Goal: Book appointment/travel/reservation

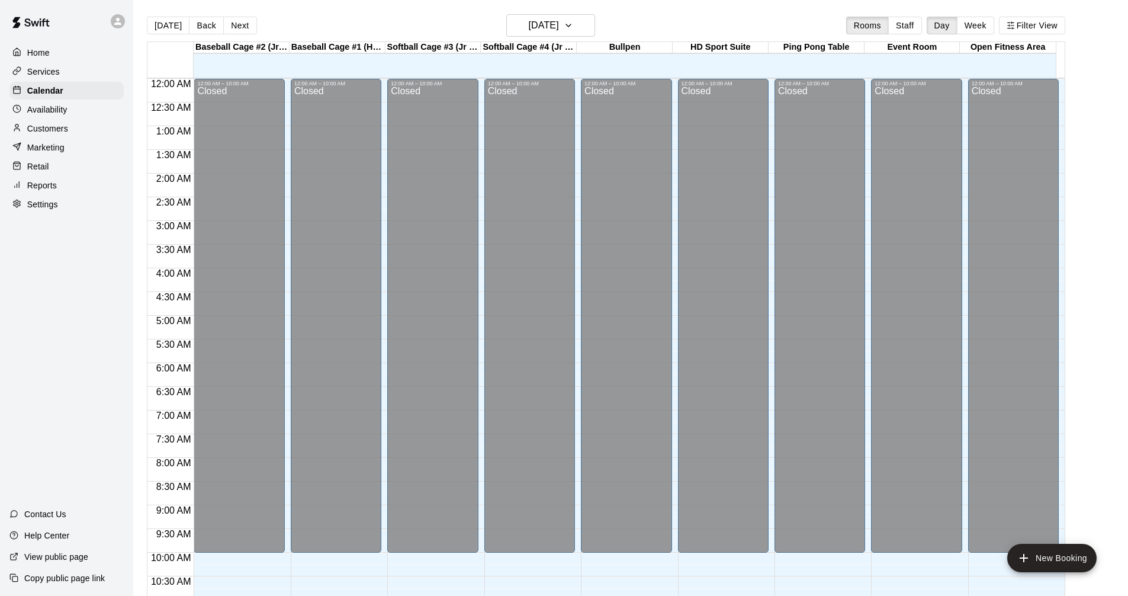
scroll to position [608, 0]
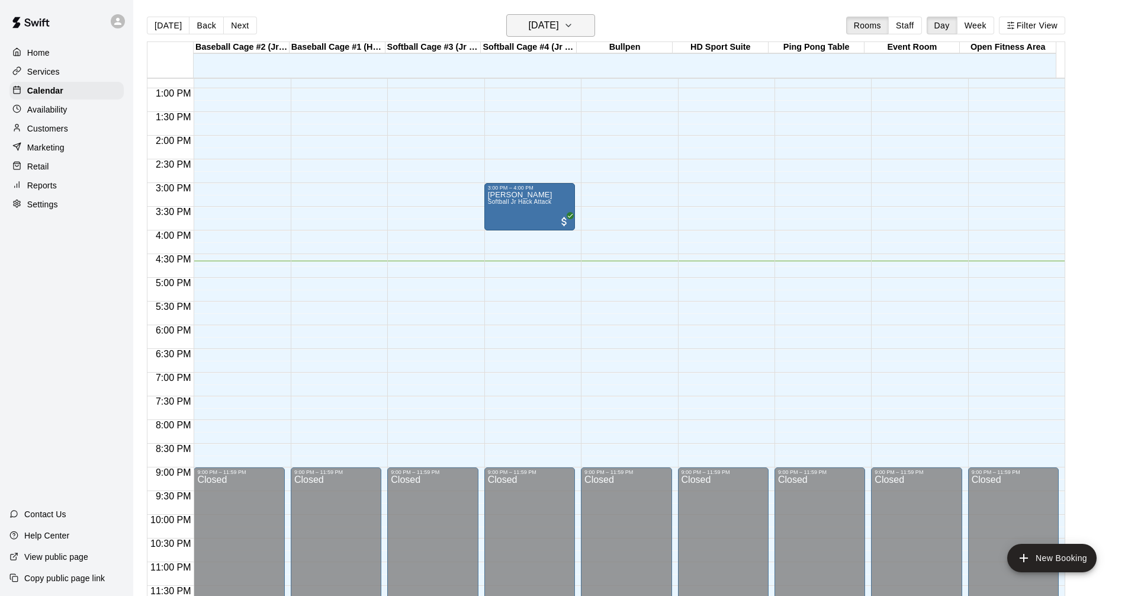
click at [573, 29] on icon "button" at bounding box center [568, 25] width 9 height 14
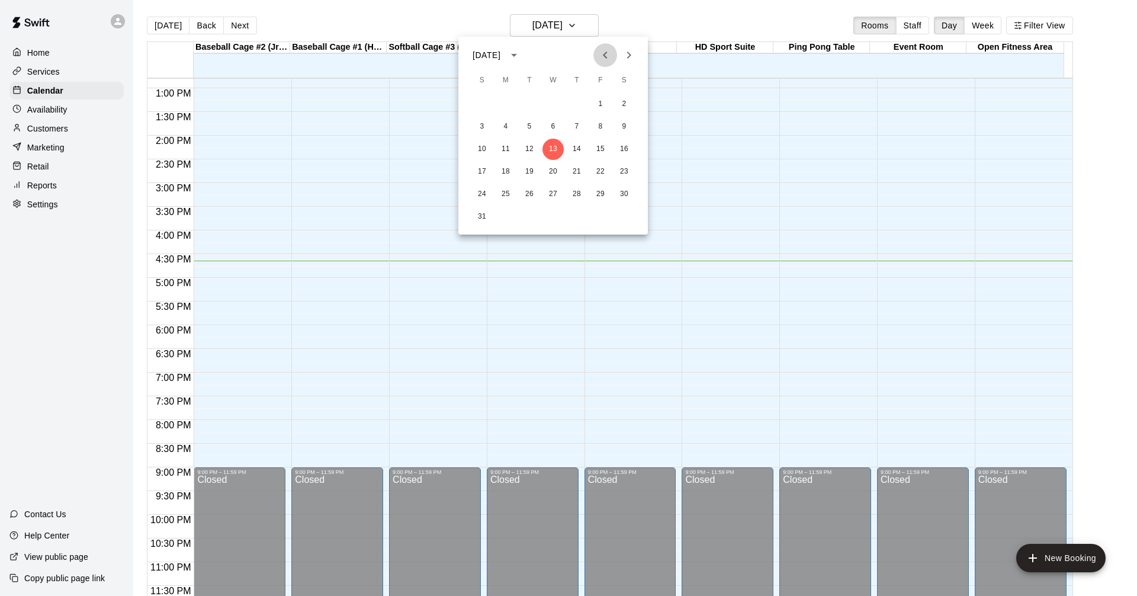
click at [608, 60] on icon "Previous month" at bounding box center [605, 55] width 14 height 14
click at [628, 166] on button "26" at bounding box center [624, 171] width 21 height 21
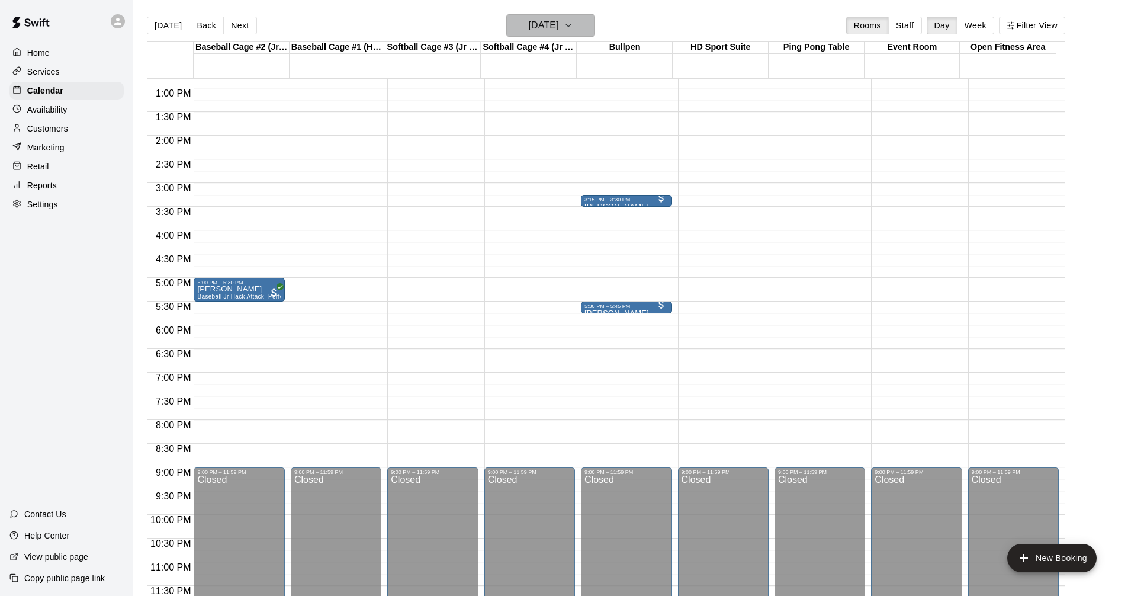
click at [573, 20] on icon "button" at bounding box center [568, 25] width 9 height 14
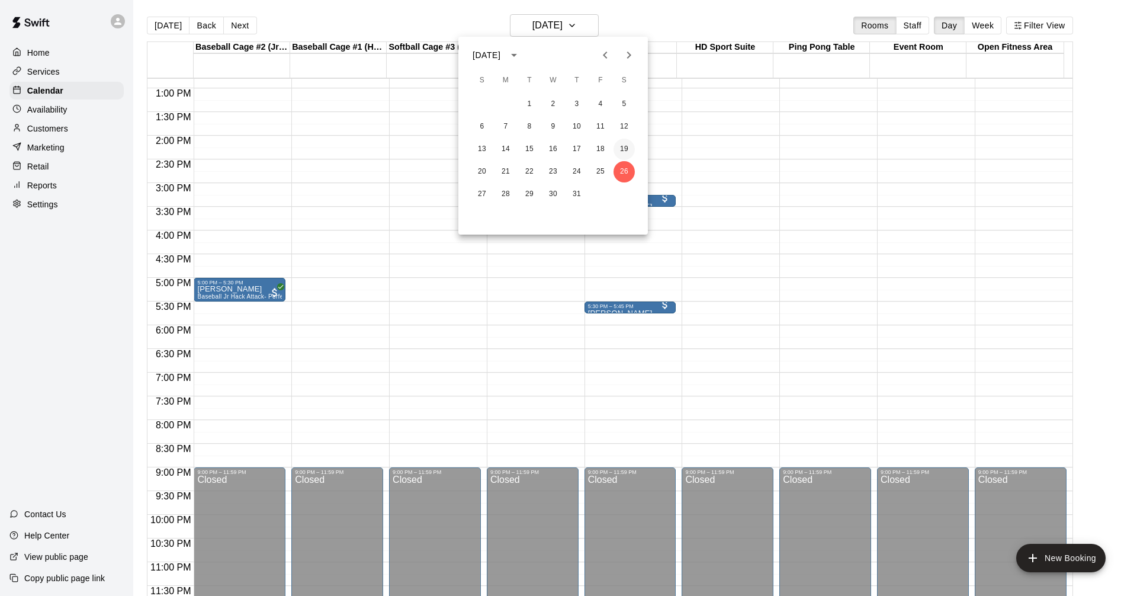
click at [632, 147] on button "19" at bounding box center [624, 149] width 21 height 21
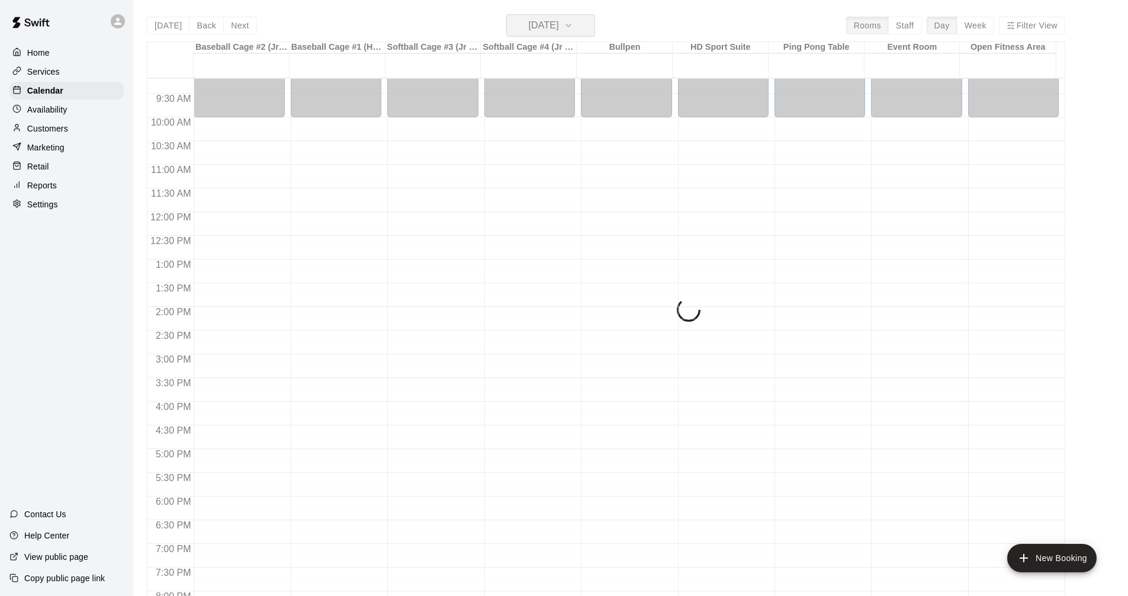
scroll to position [430, 0]
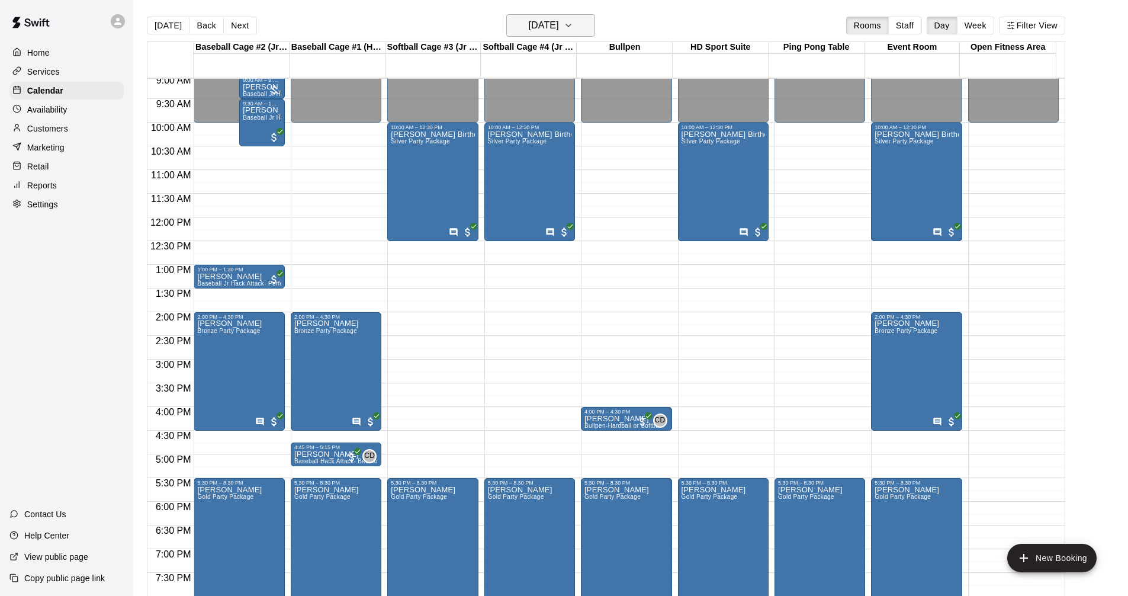
click at [579, 30] on button "[DATE]" at bounding box center [550, 25] width 89 height 23
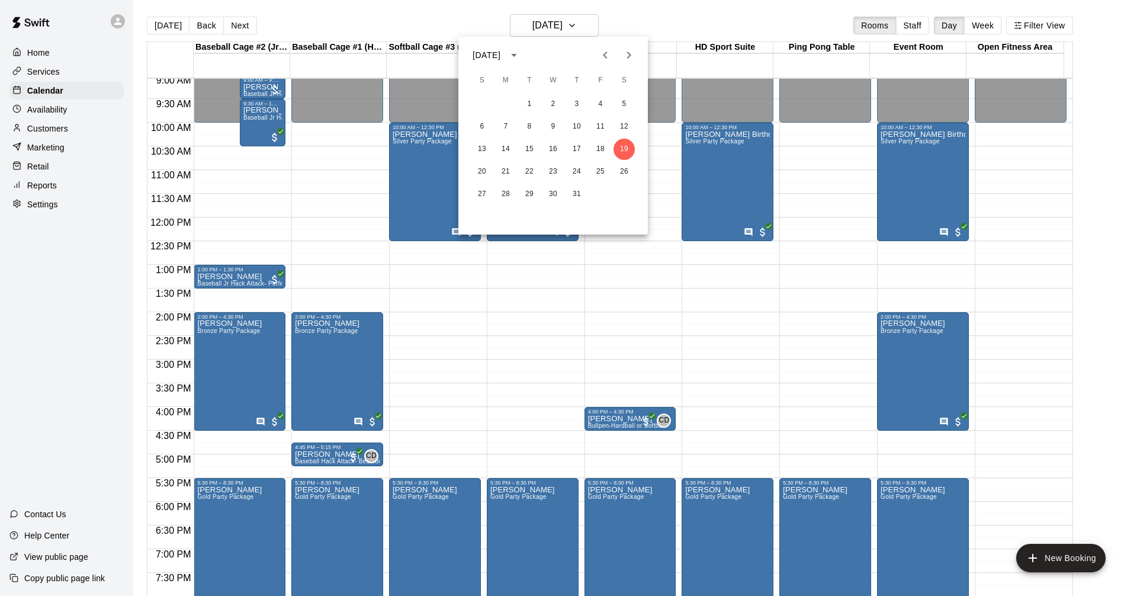
click at [606, 53] on icon "Previous month" at bounding box center [605, 55] width 4 height 7
click at [602, 54] on icon "Previous month" at bounding box center [605, 55] width 14 height 14
click at [623, 104] on button "3" at bounding box center [624, 104] width 21 height 21
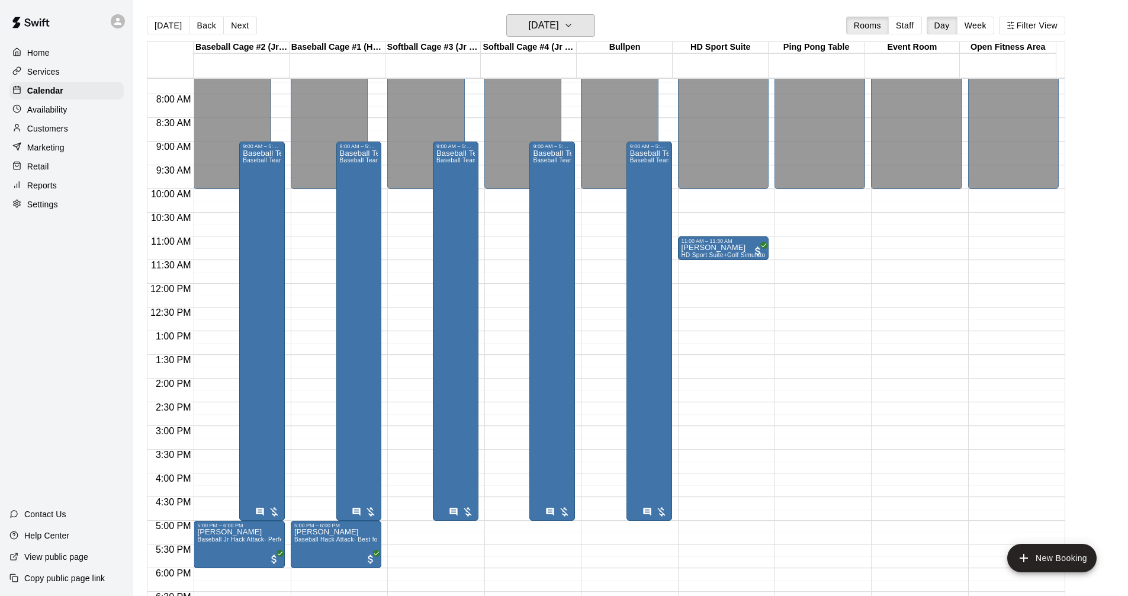
scroll to position [371, 0]
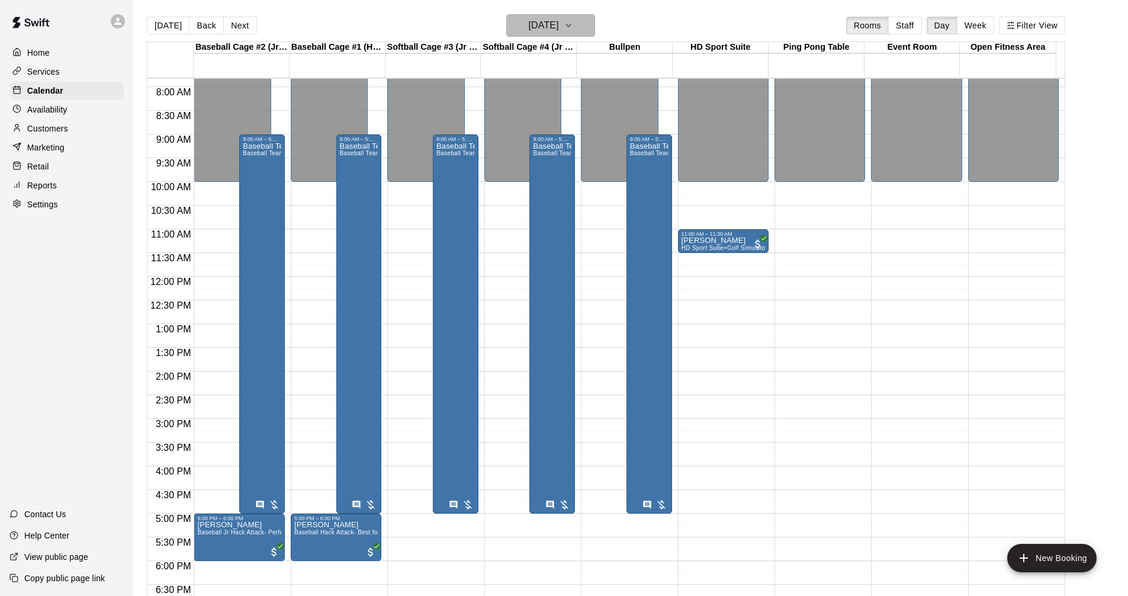
click at [559, 26] on h6 "[DATE]" at bounding box center [544, 25] width 30 height 17
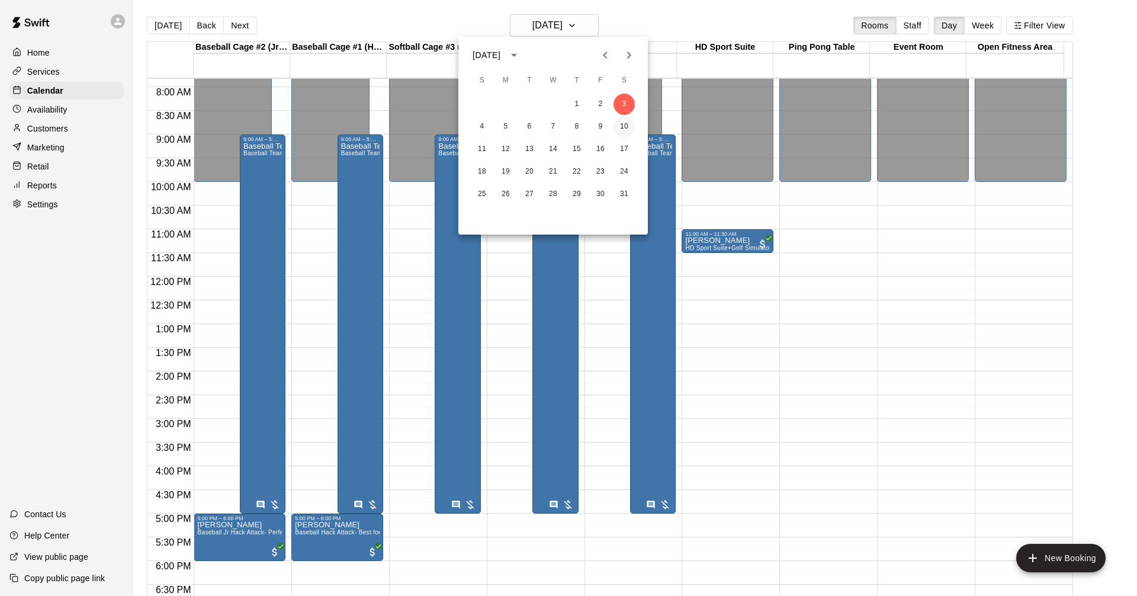
click at [626, 131] on button "10" at bounding box center [624, 126] width 21 height 21
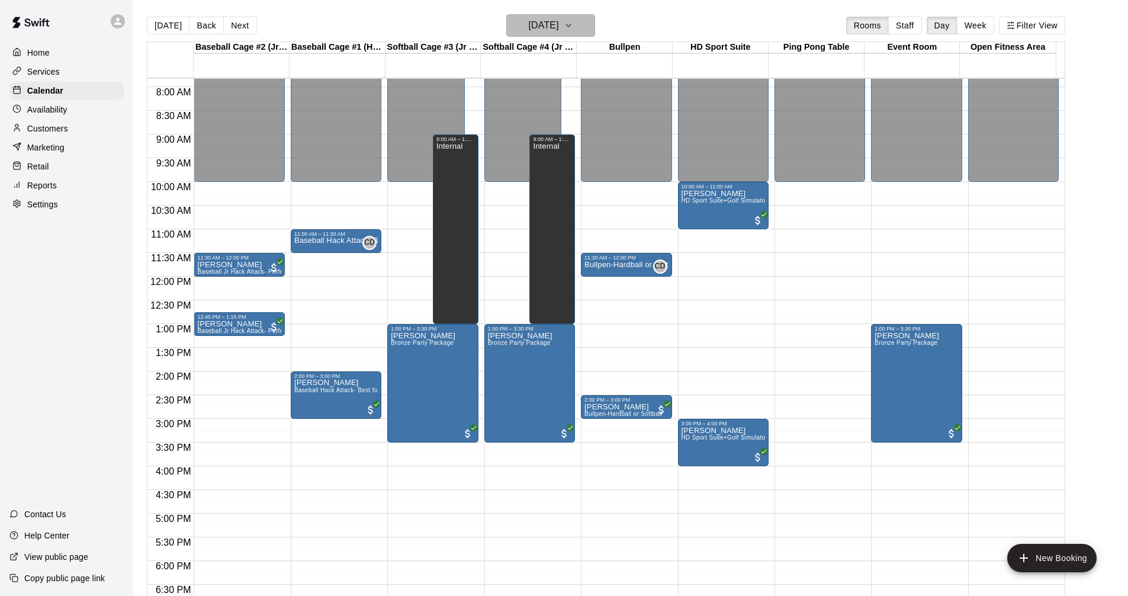
click at [573, 27] on icon "button" at bounding box center [568, 25] width 9 height 14
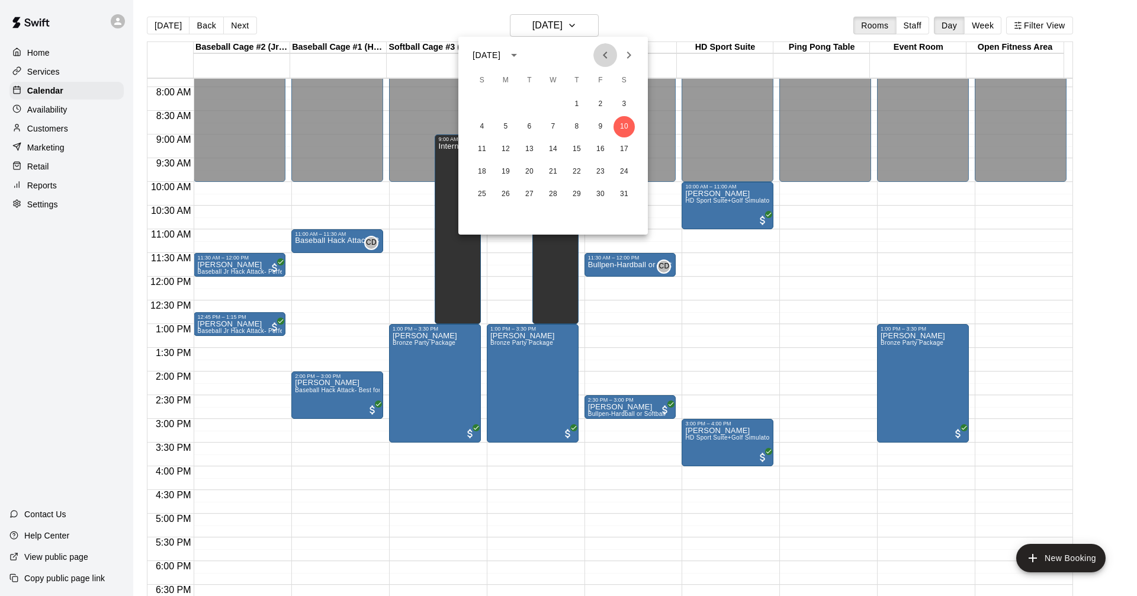
click at [603, 51] on icon "Previous month" at bounding box center [605, 55] width 14 height 14
click at [626, 133] on button "12" at bounding box center [624, 126] width 21 height 21
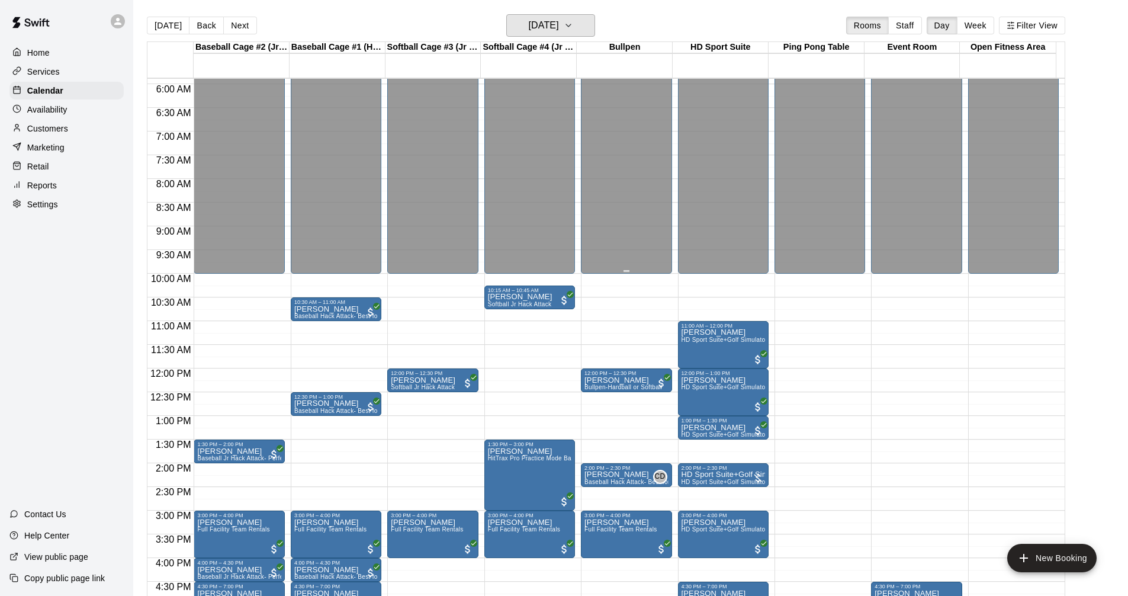
scroll to position [430, 0]
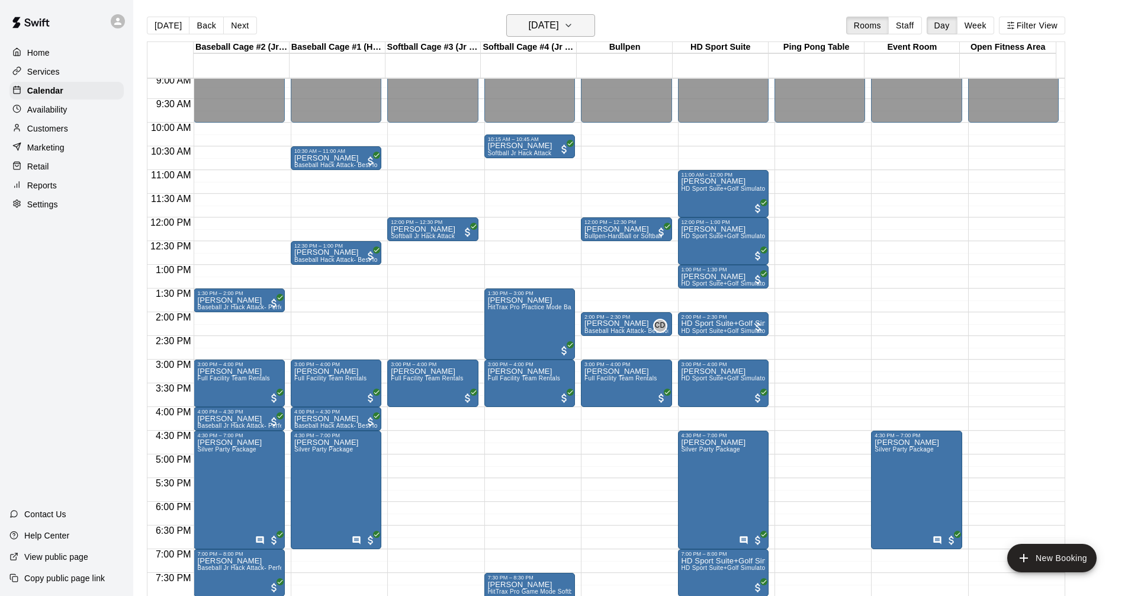
click at [573, 26] on icon "button" at bounding box center [568, 25] width 9 height 14
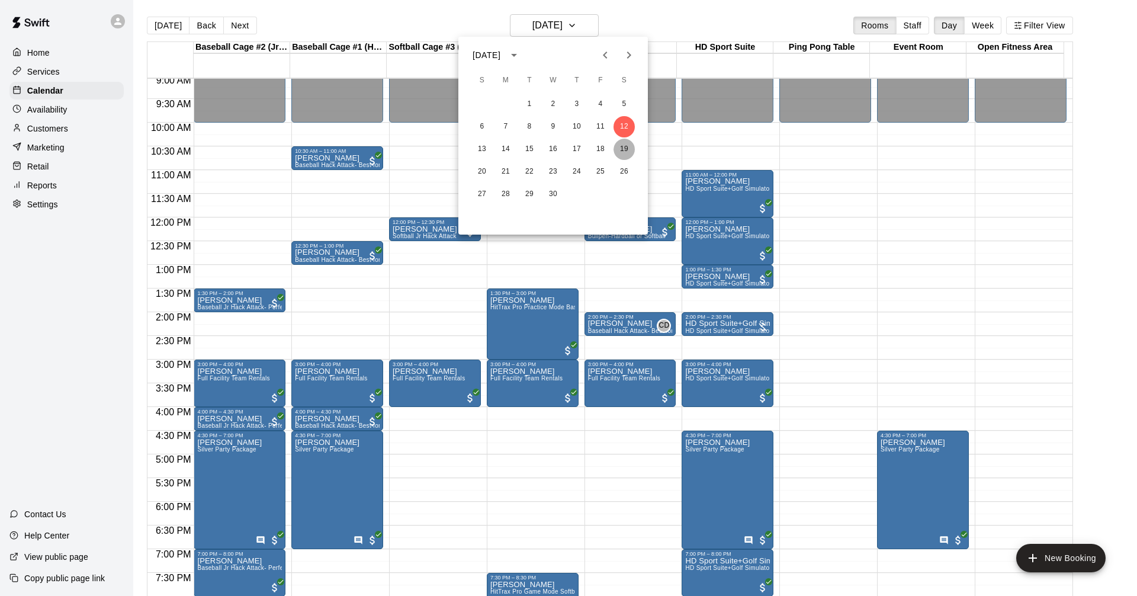
click at [625, 150] on button "19" at bounding box center [624, 149] width 21 height 21
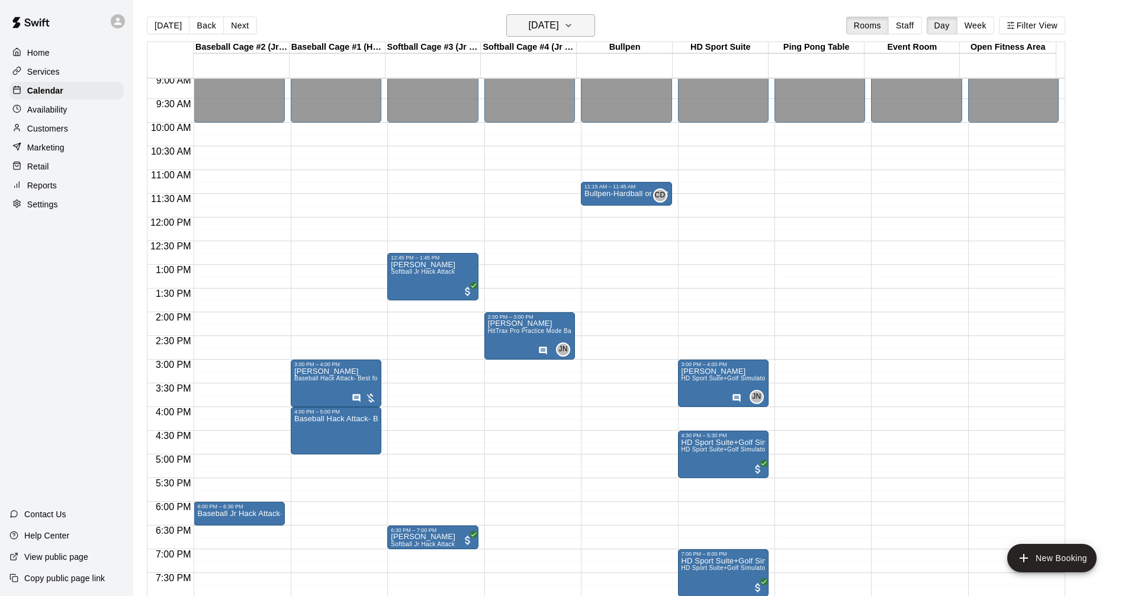
click at [583, 25] on button "[DATE]" at bounding box center [550, 25] width 89 height 23
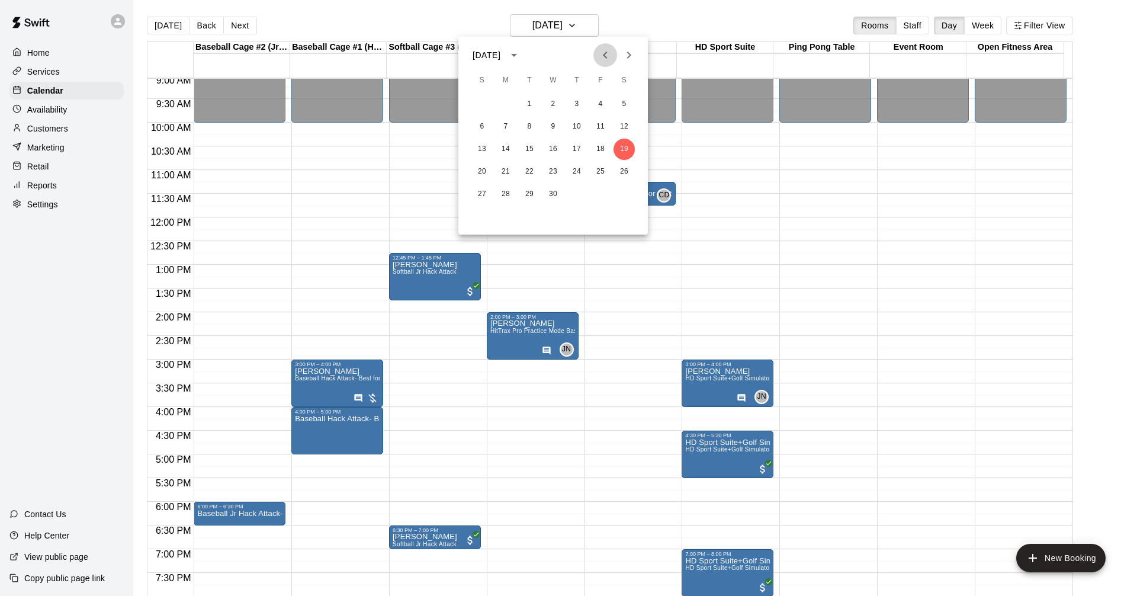
click at [605, 55] on icon "Previous month" at bounding box center [605, 55] width 14 height 14
click at [621, 108] on button "1" at bounding box center [624, 104] width 21 height 21
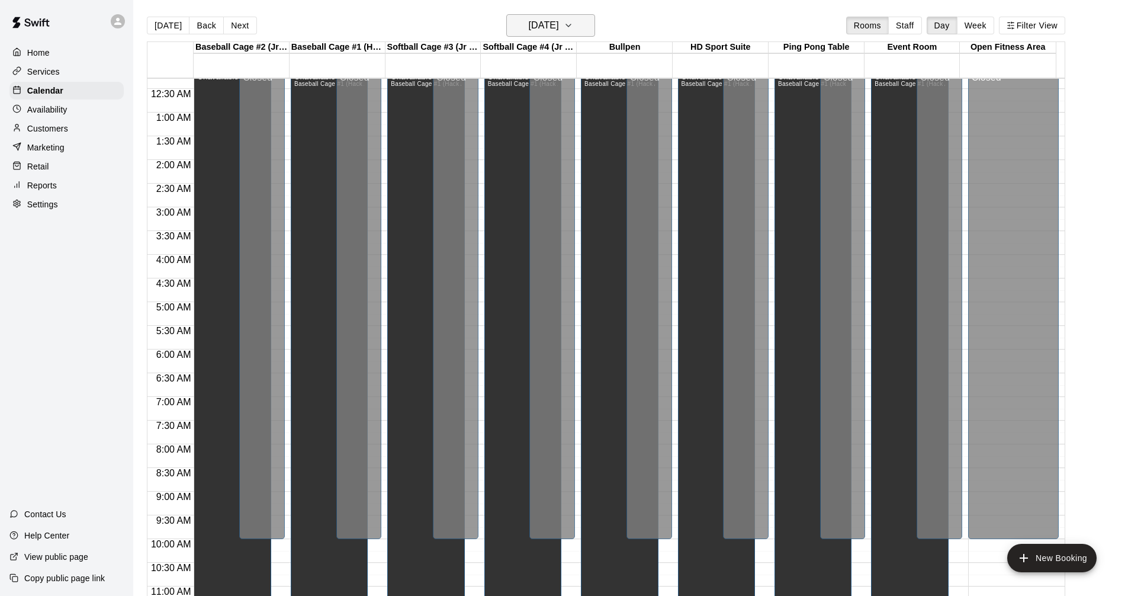
scroll to position [0, 0]
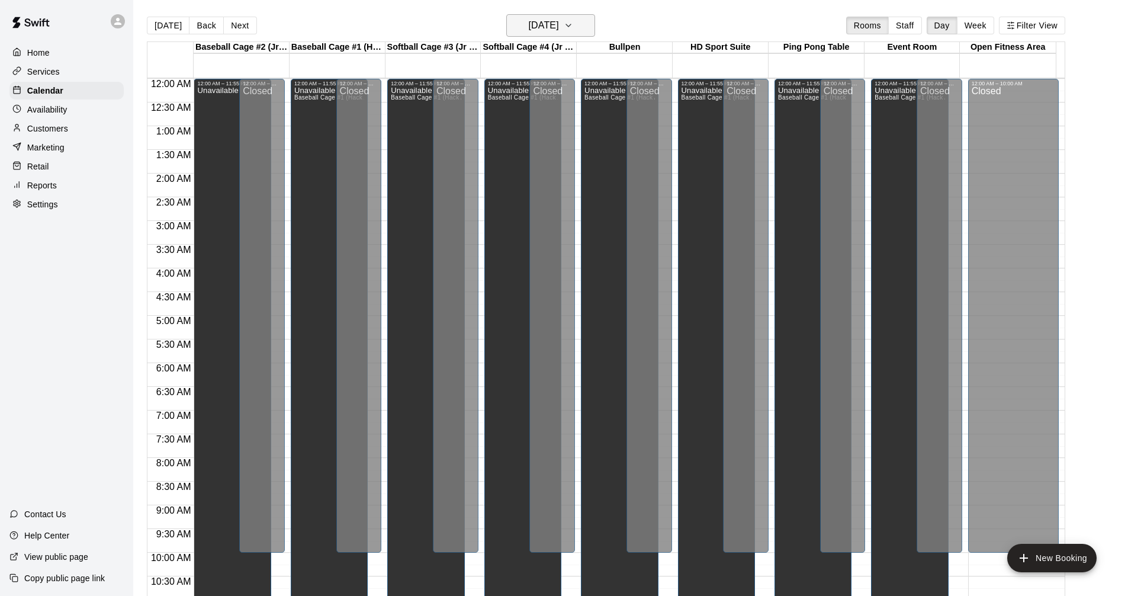
click at [573, 27] on icon "button" at bounding box center [568, 25] width 9 height 14
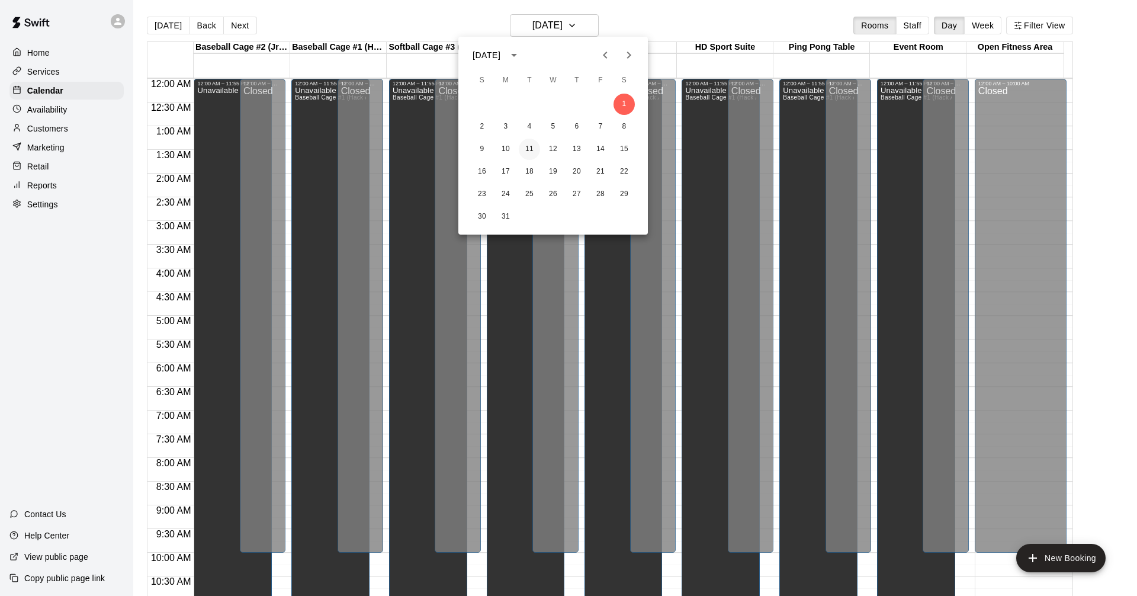
click at [530, 149] on button "11" at bounding box center [529, 149] width 21 height 21
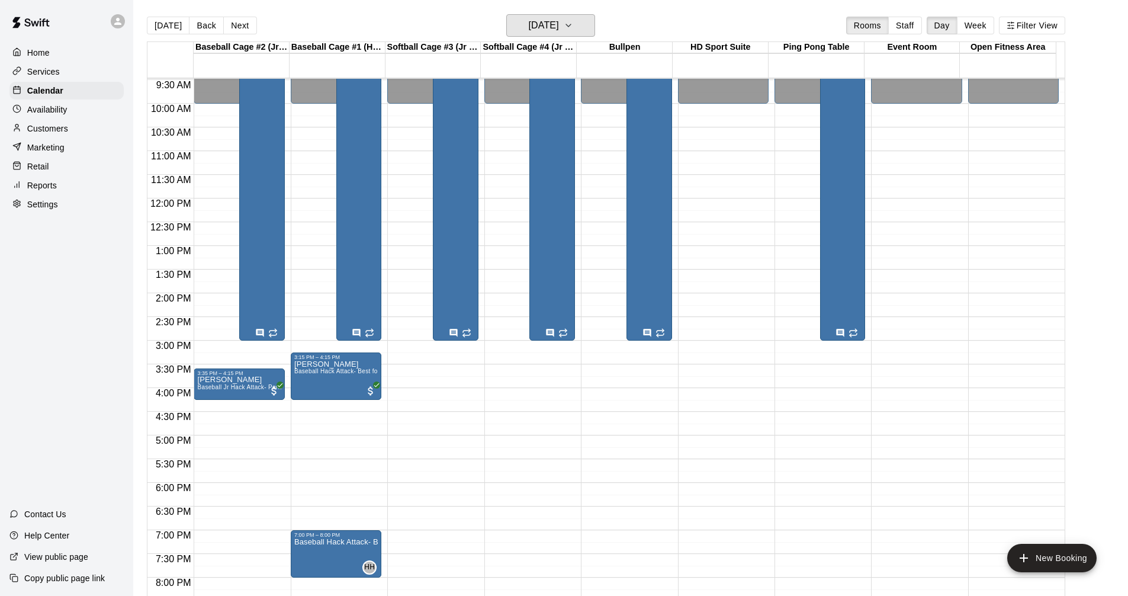
scroll to position [474, 0]
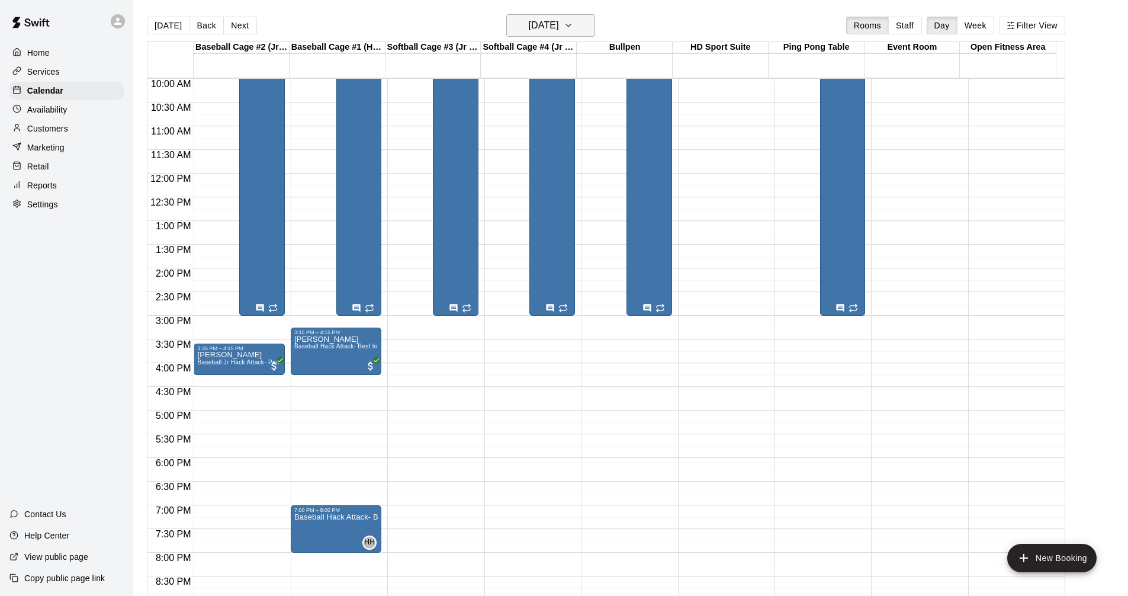
click at [581, 22] on button "[DATE]" at bounding box center [550, 25] width 89 height 23
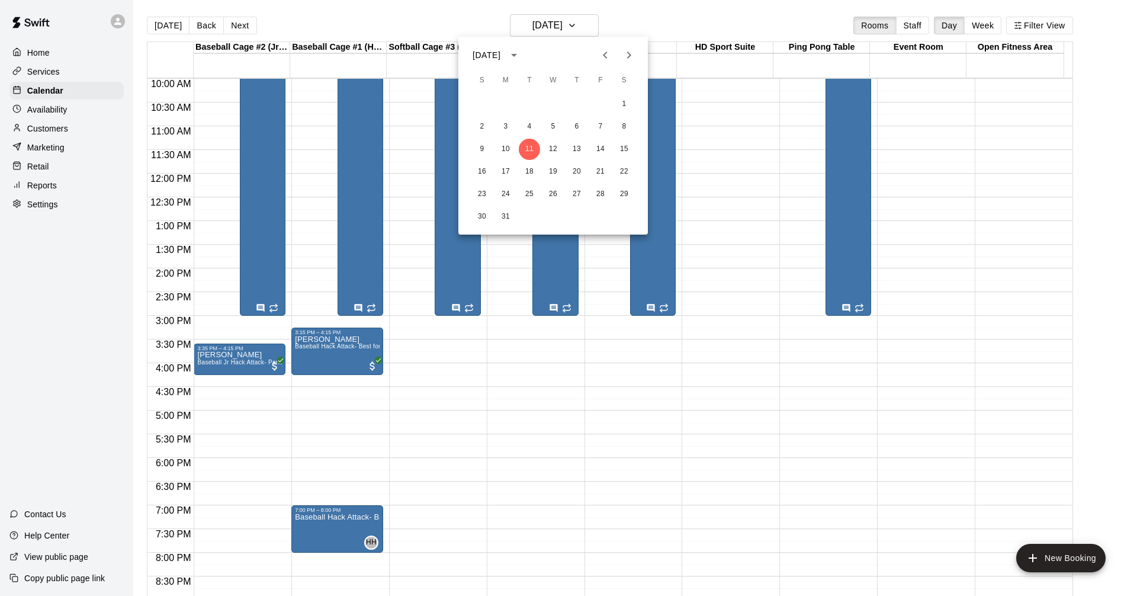
drag, startPoint x: 582, startPoint y: 19, endPoint x: 634, endPoint y: 51, distance: 61.7
click at [581, 19] on div at bounding box center [568, 298] width 1137 height 596
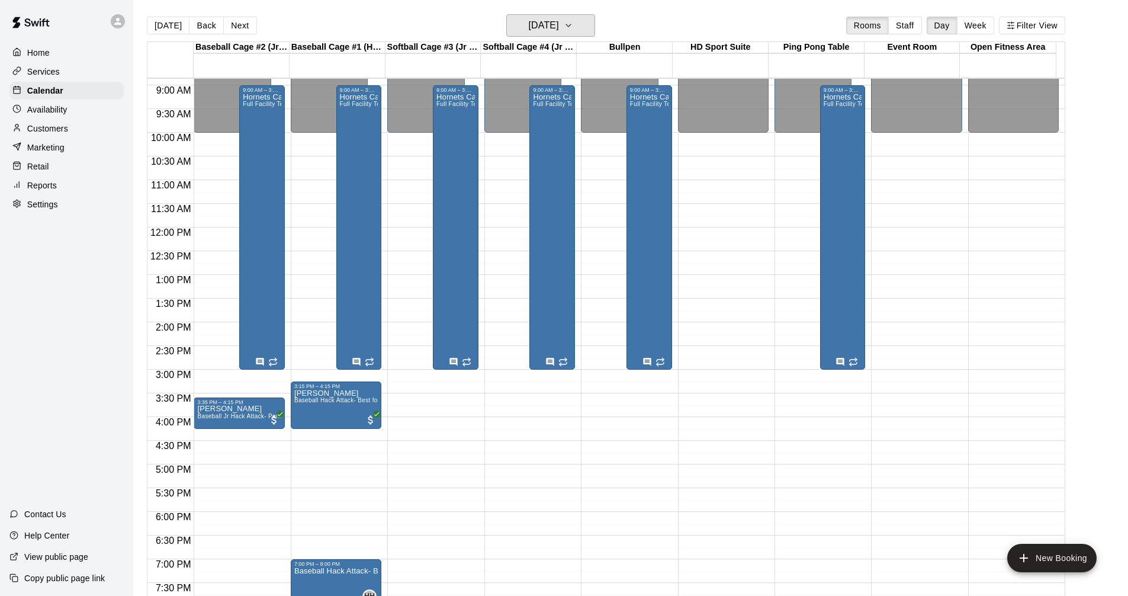
scroll to position [355, 0]
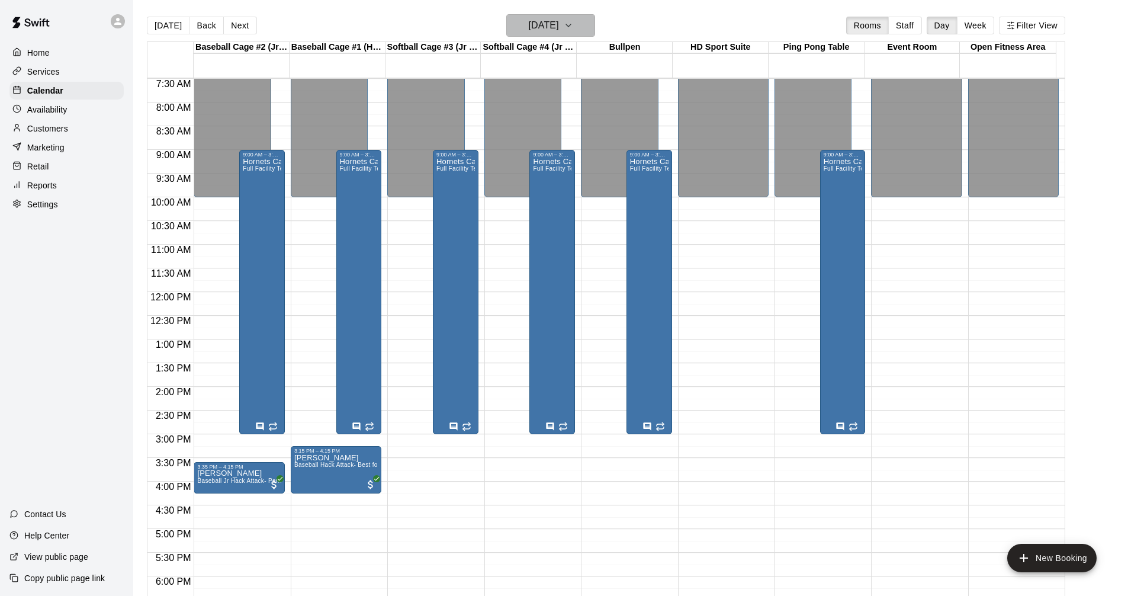
click at [573, 30] on icon "button" at bounding box center [568, 25] width 9 height 14
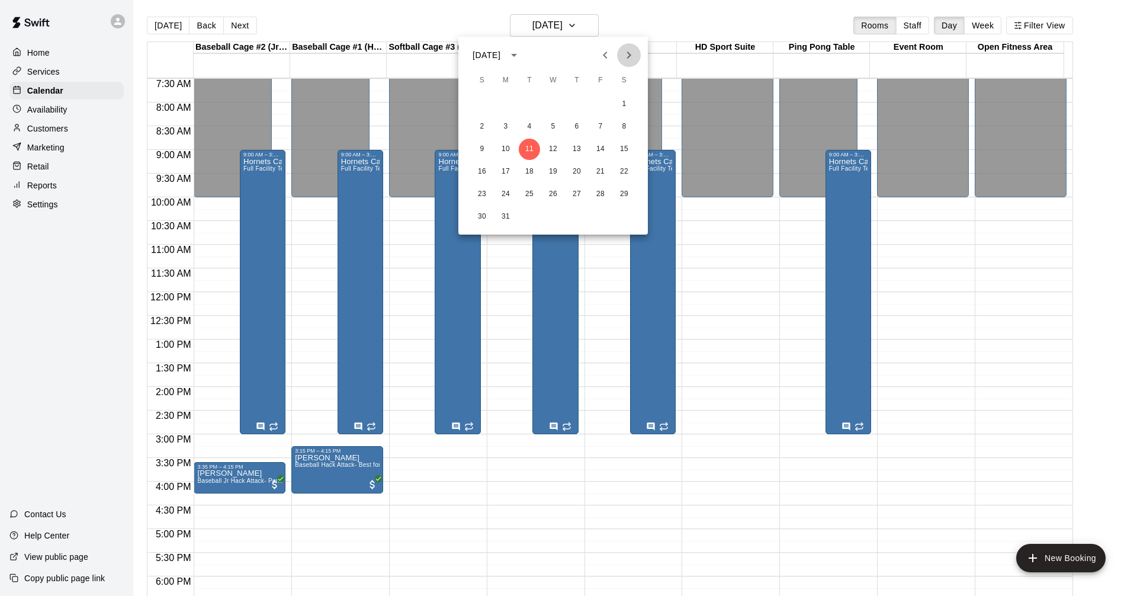
click at [627, 58] on icon "Next month" at bounding box center [629, 55] width 14 height 14
click at [626, 105] on button "5" at bounding box center [624, 104] width 21 height 21
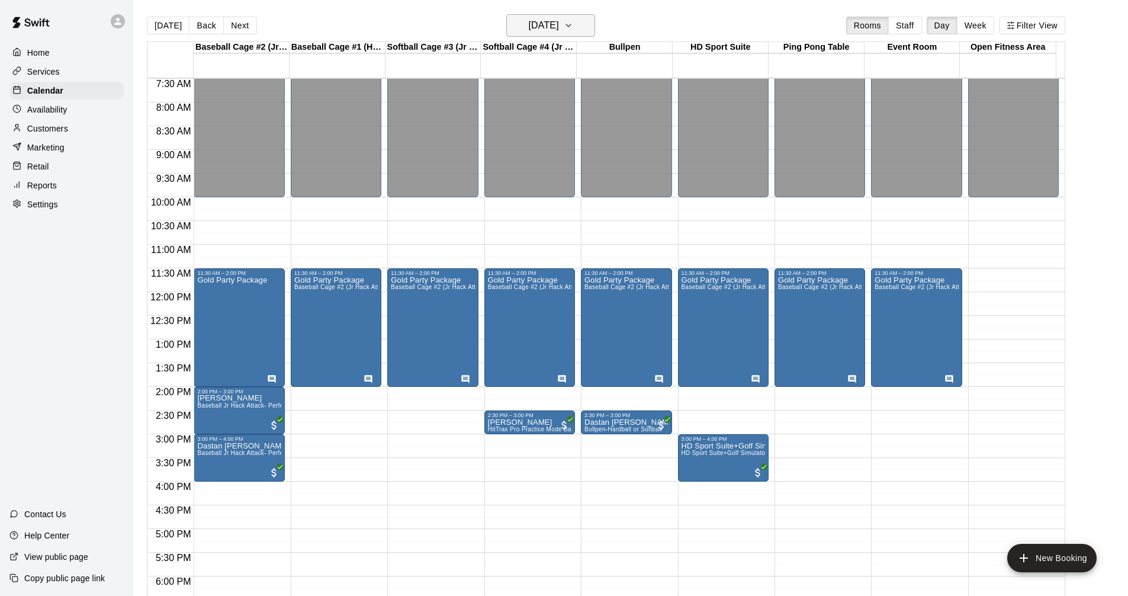
click at [559, 30] on h6 "[DATE]" at bounding box center [544, 25] width 30 height 17
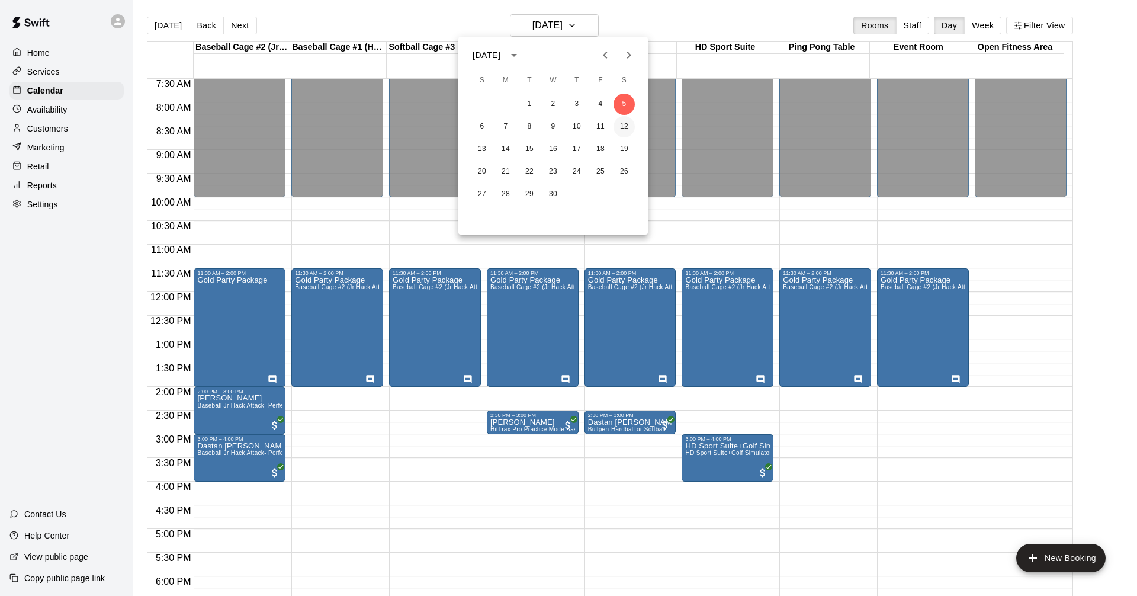
click at [624, 125] on button "12" at bounding box center [624, 126] width 21 height 21
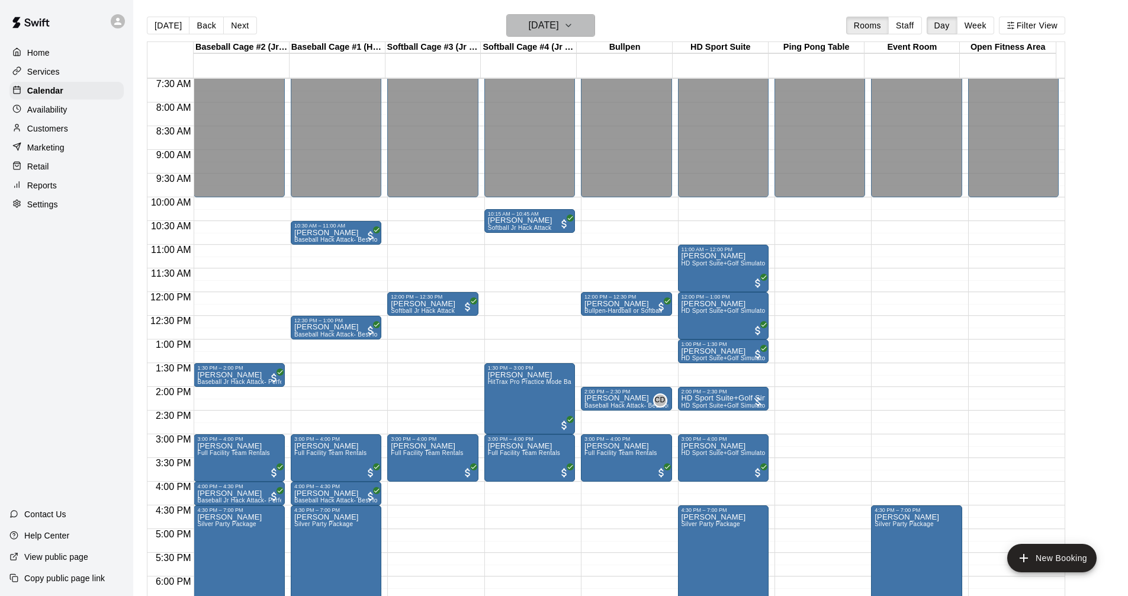
click at [573, 26] on icon "button" at bounding box center [568, 25] width 9 height 14
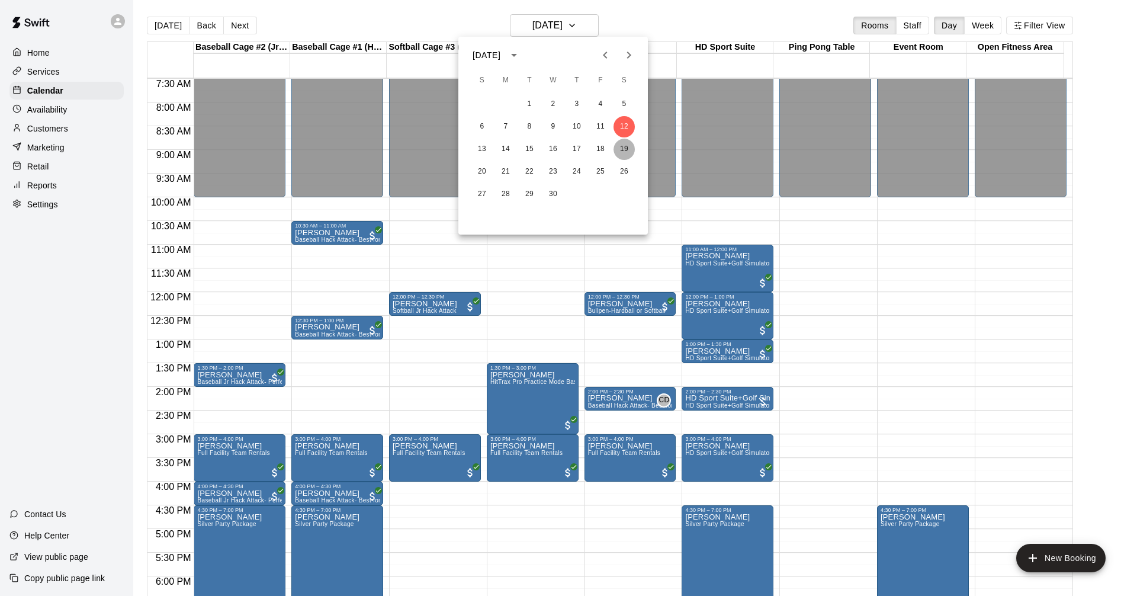
click at [629, 148] on button "19" at bounding box center [624, 149] width 21 height 21
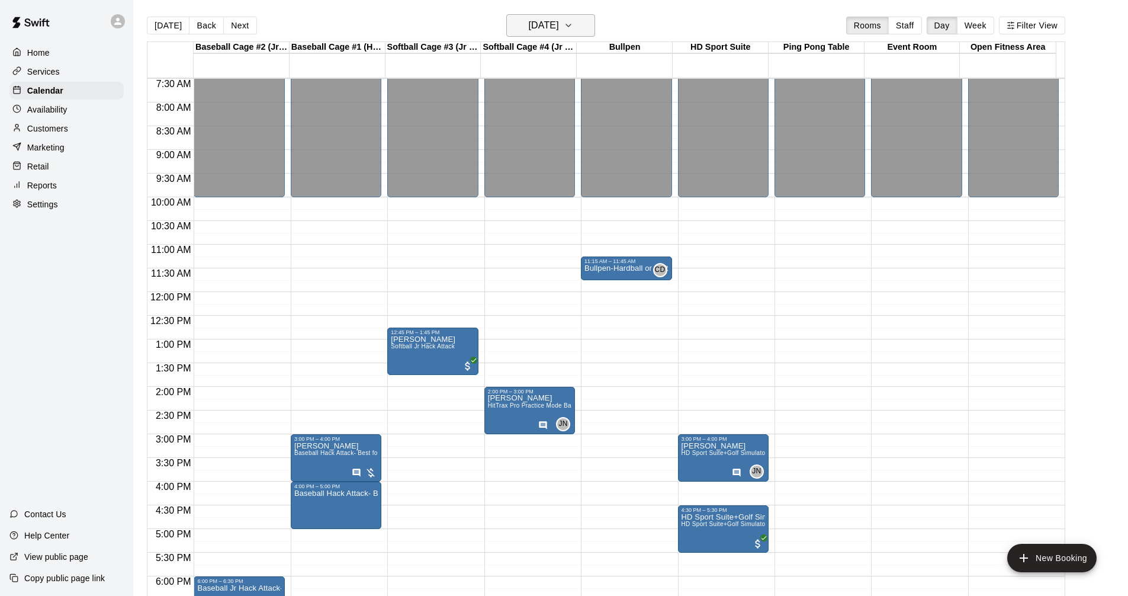
click at [573, 26] on icon "button" at bounding box center [568, 25] width 9 height 14
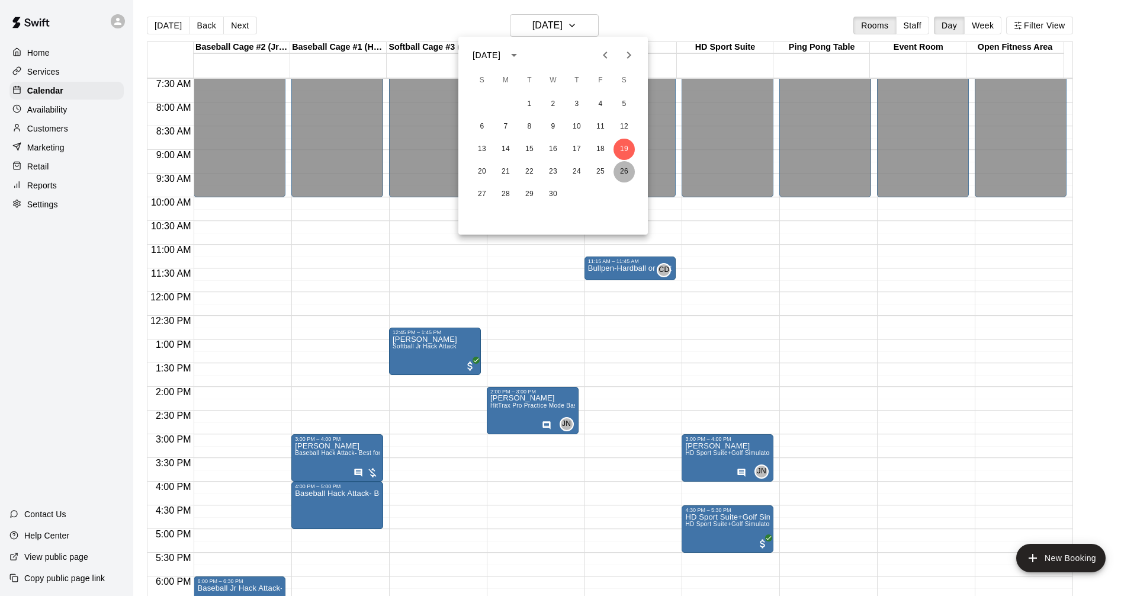
click at [627, 166] on button "26" at bounding box center [624, 171] width 21 height 21
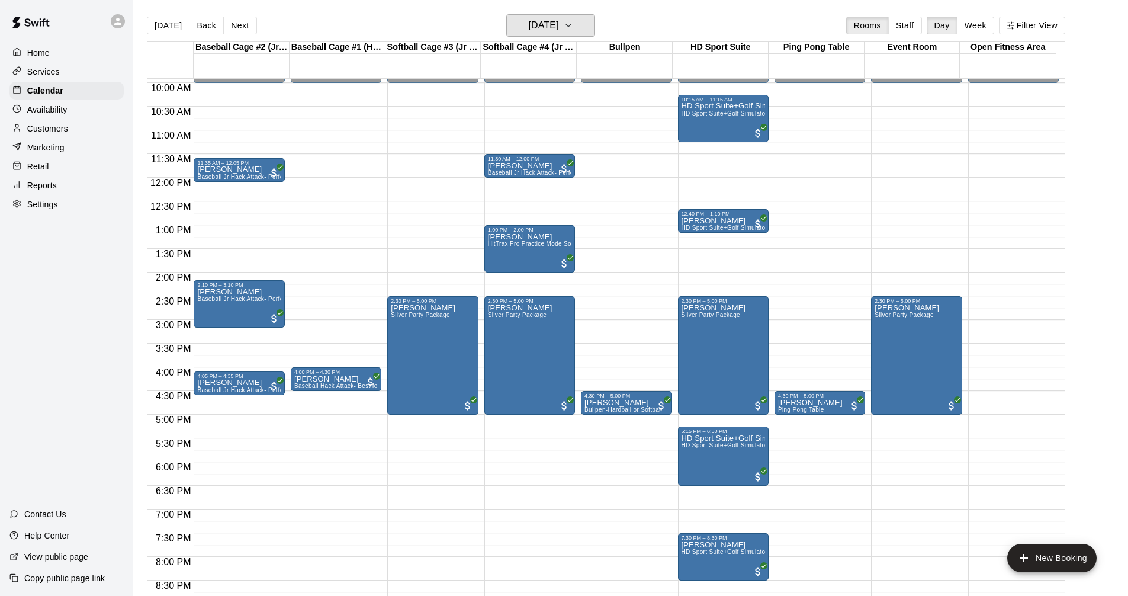
scroll to position [608, 0]
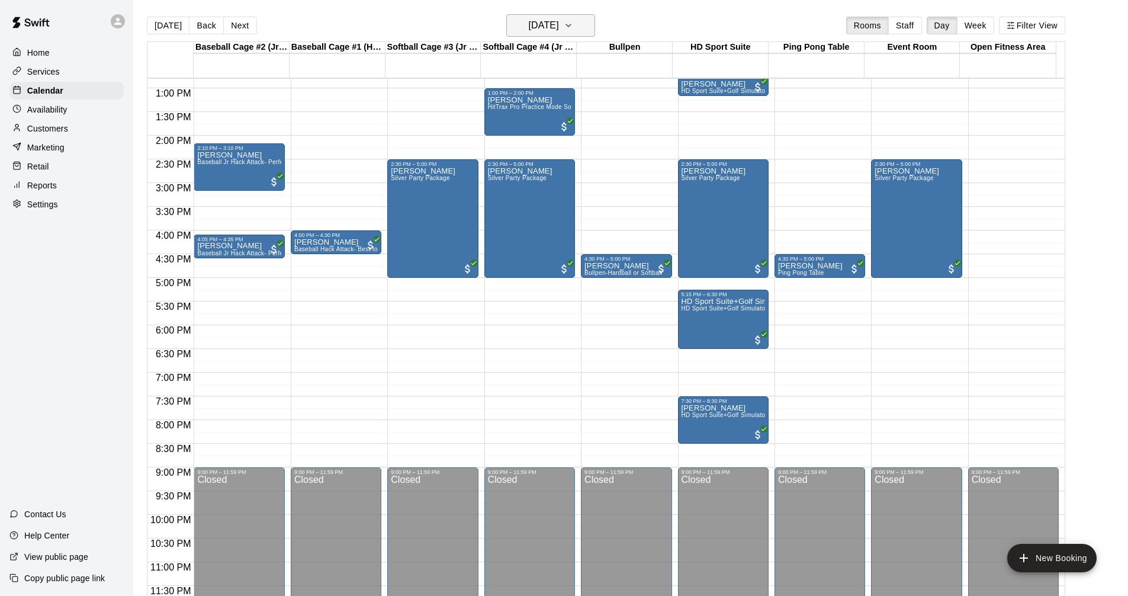
click at [559, 28] on h6 "[DATE]" at bounding box center [544, 25] width 30 height 17
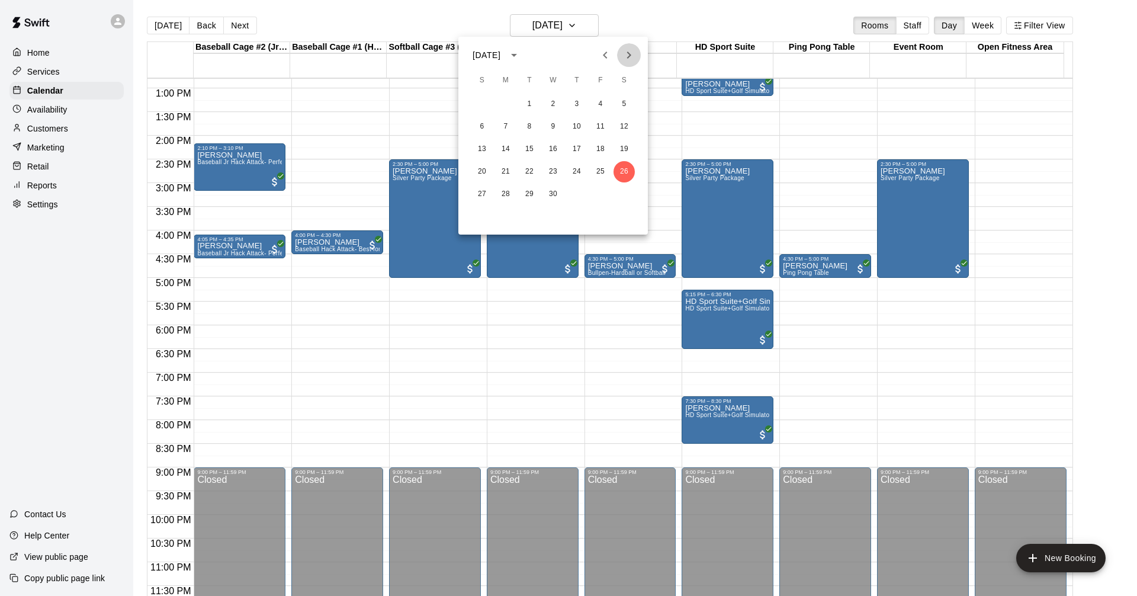
click at [625, 55] on icon "Next month" at bounding box center [629, 55] width 14 height 14
click at [625, 56] on icon "Next month" at bounding box center [629, 55] width 14 height 14
click at [631, 54] on icon "Next month" at bounding box center [629, 55] width 14 height 14
click at [550, 152] on button "13" at bounding box center [553, 149] width 21 height 21
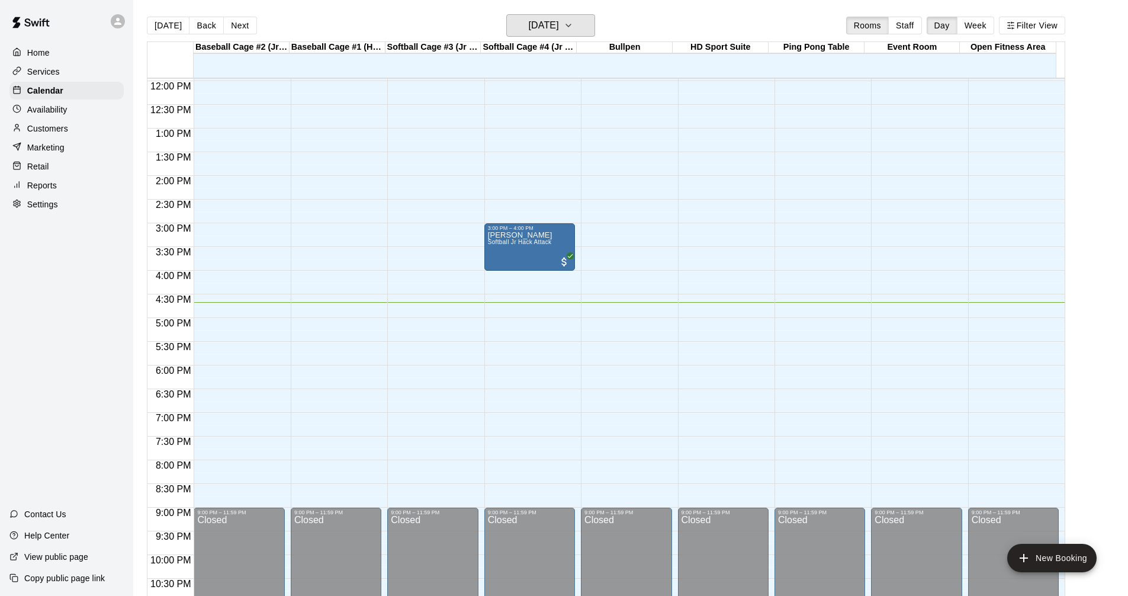
scroll to position [489, 0]
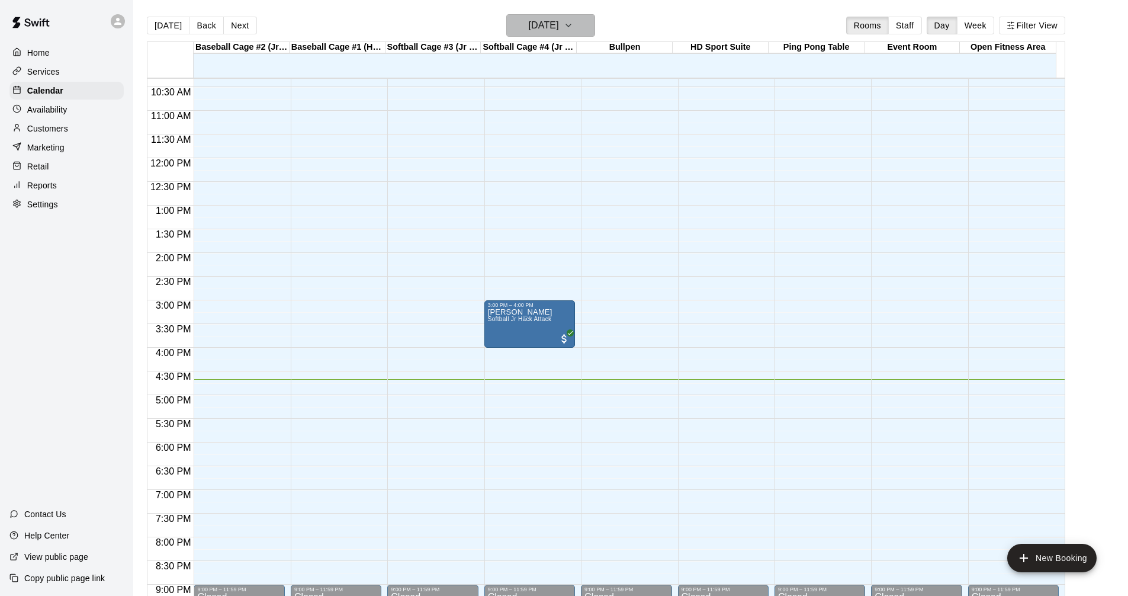
click at [559, 17] on h6 "[DATE]" at bounding box center [544, 25] width 30 height 17
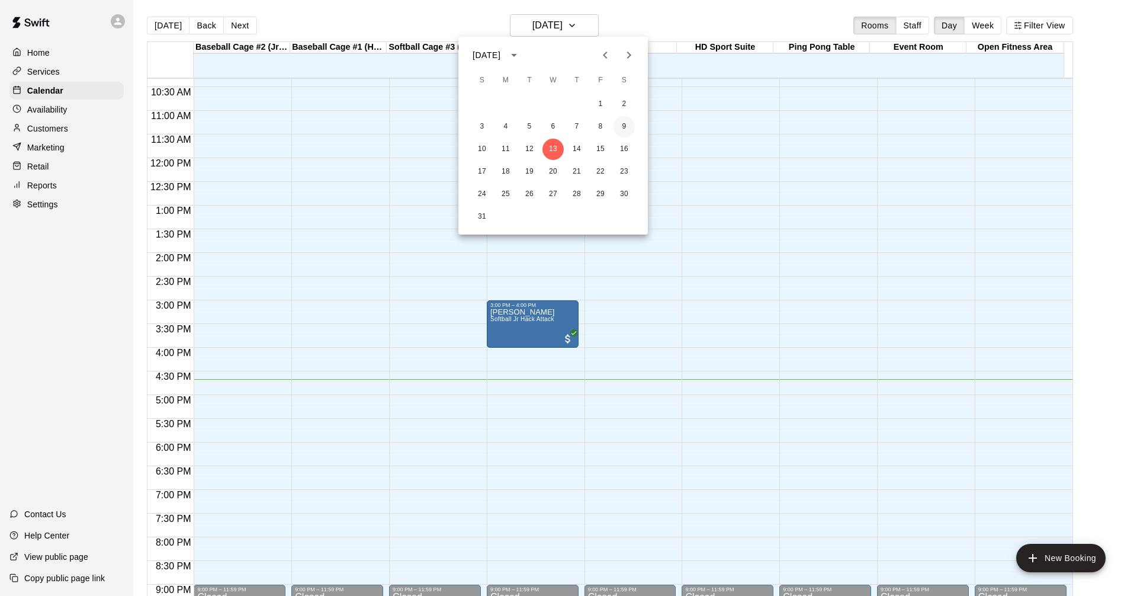
click at [625, 117] on button "9" at bounding box center [624, 126] width 21 height 21
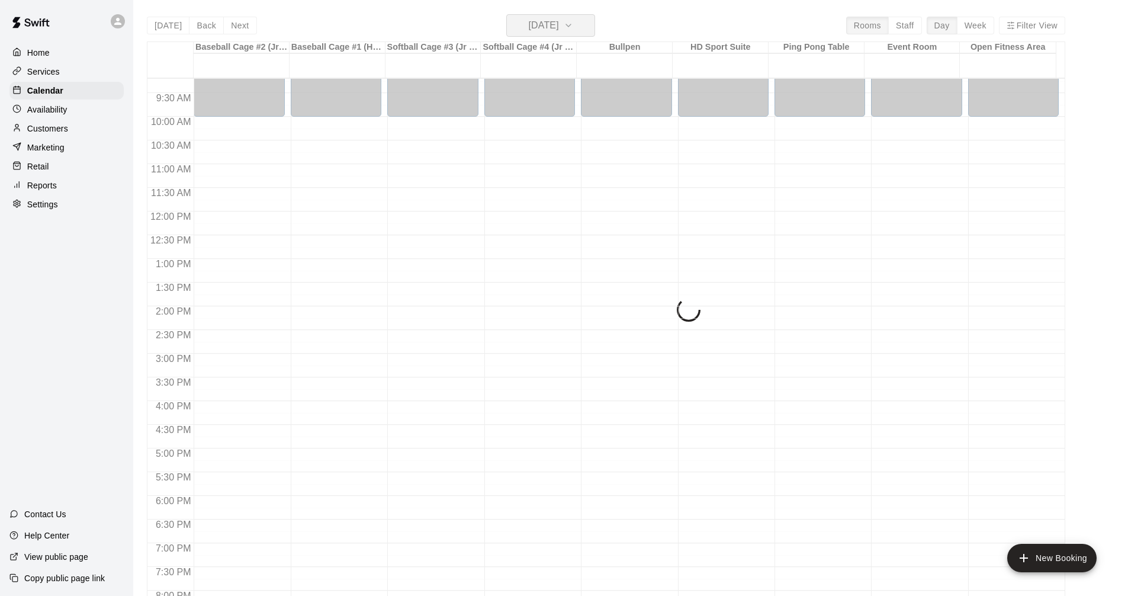
scroll to position [371, 0]
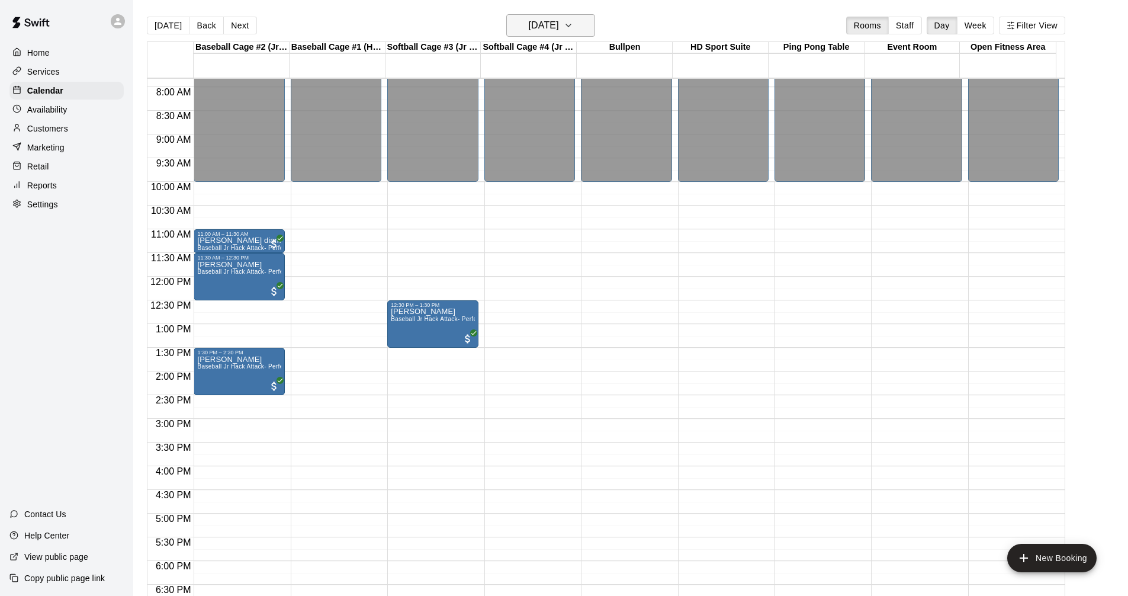
click at [559, 21] on h6 "[DATE]" at bounding box center [544, 25] width 30 height 17
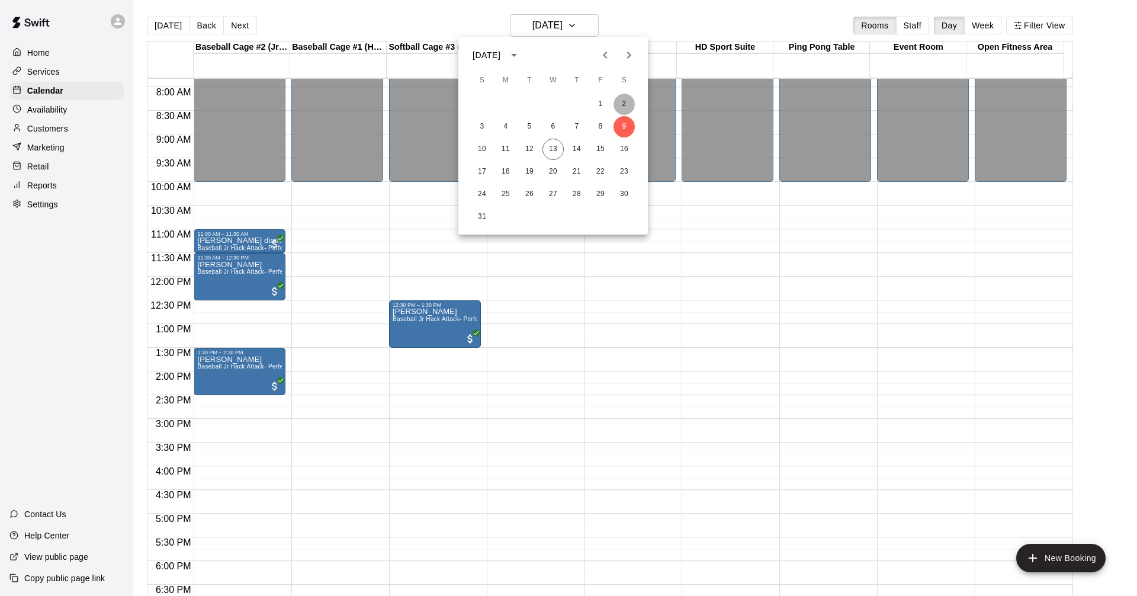
click at [630, 107] on button "2" at bounding box center [624, 104] width 21 height 21
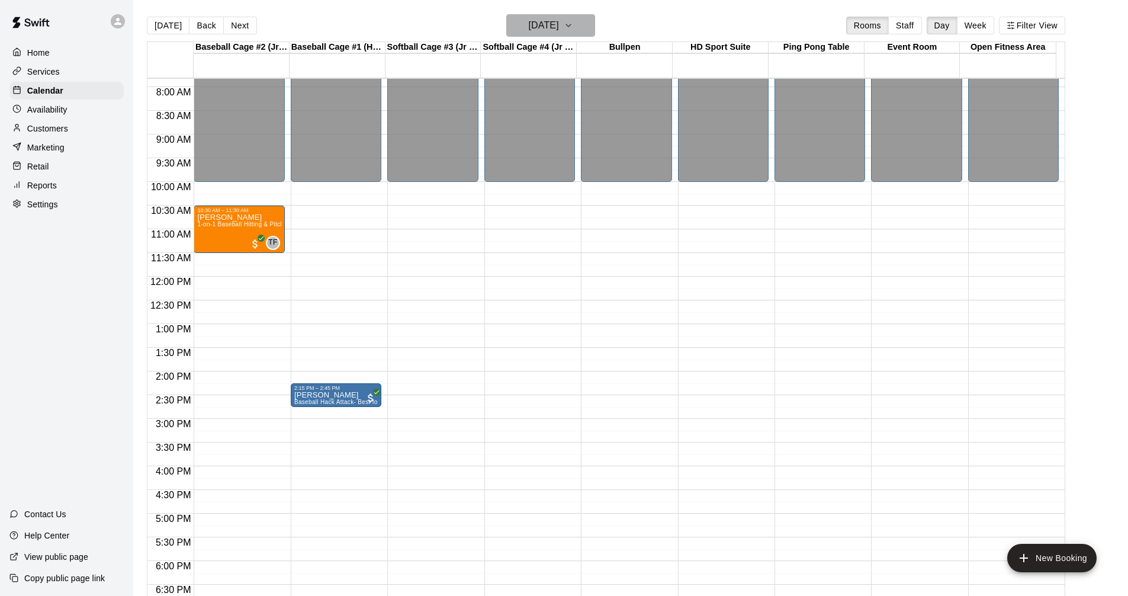
click at [571, 24] on icon "button" at bounding box center [568, 25] width 5 height 2
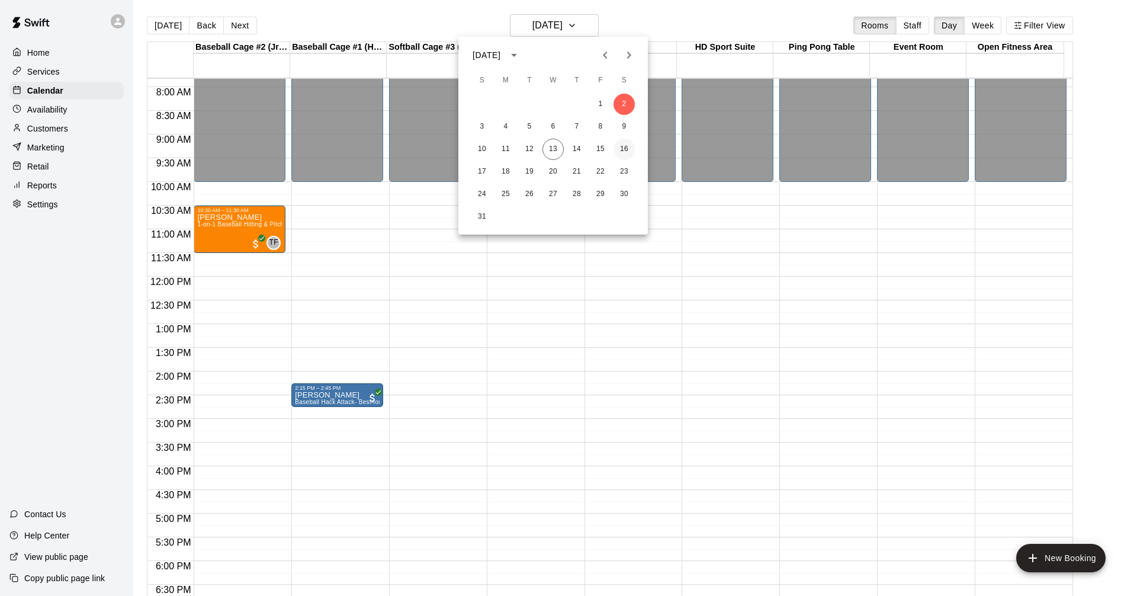
click at [623, 150] on button "16" at bounding box center [624, 149] width 21 height 21
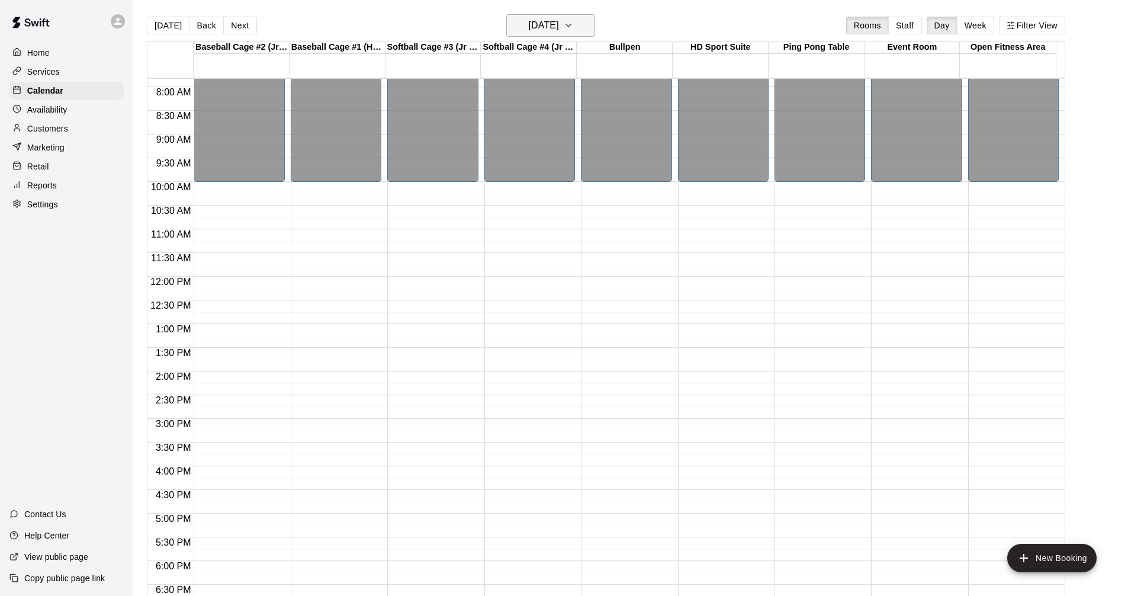
click at [556, 21] on h6 "[DATE]" at bounding box center [544, 25] width 30 height 17
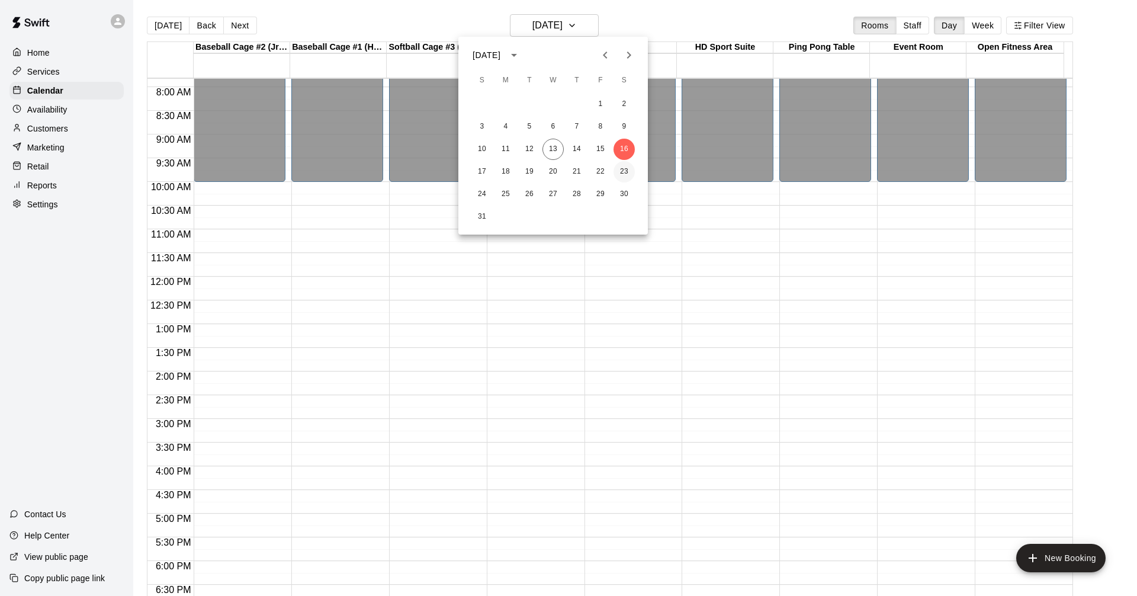
click at [624, 170] on button "23" at bounding box center [624, 171] width 21 height 21
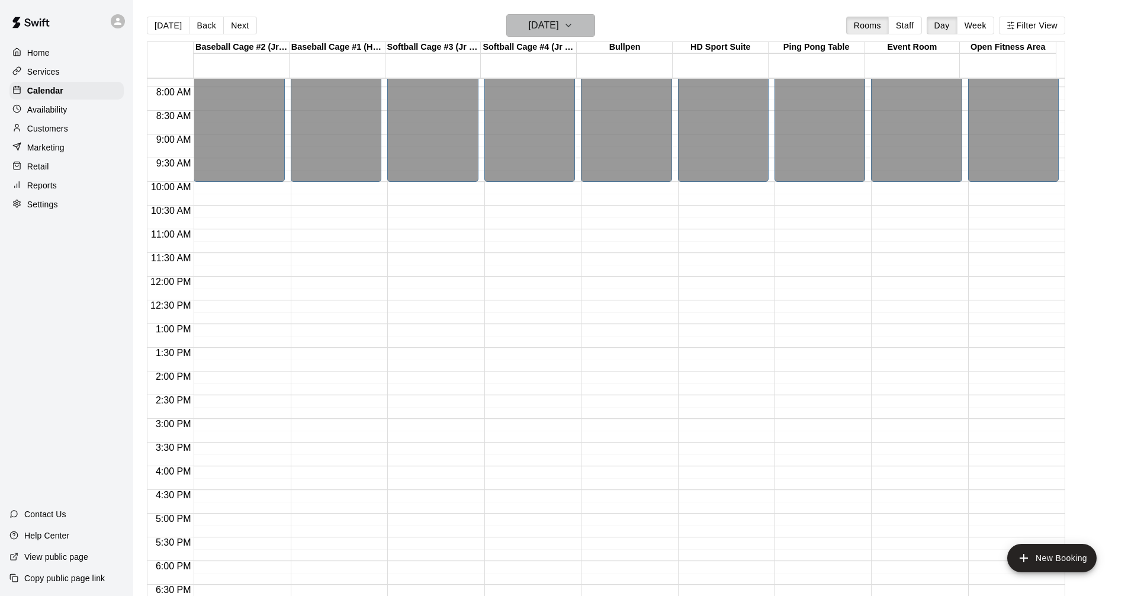
click at [556, 32] on h6 "[DATE]" at bounding box center [544, 25] width 30 height 17
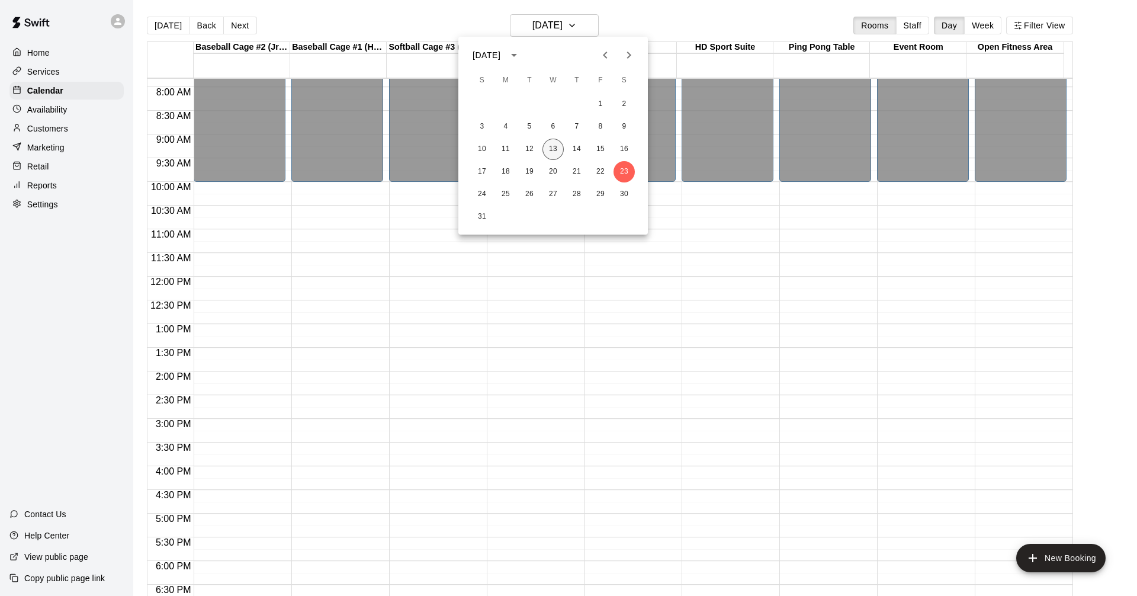
click at [555, 142] on button "13" at bounding box center [553, 149] width 21 height 21
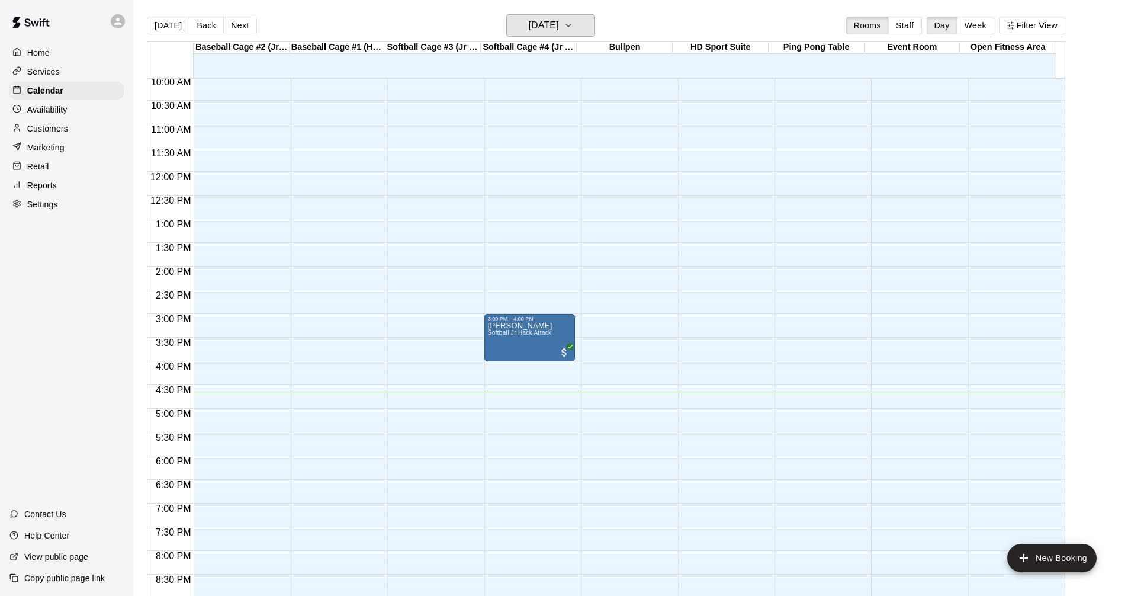
scroll to position [608, 0]
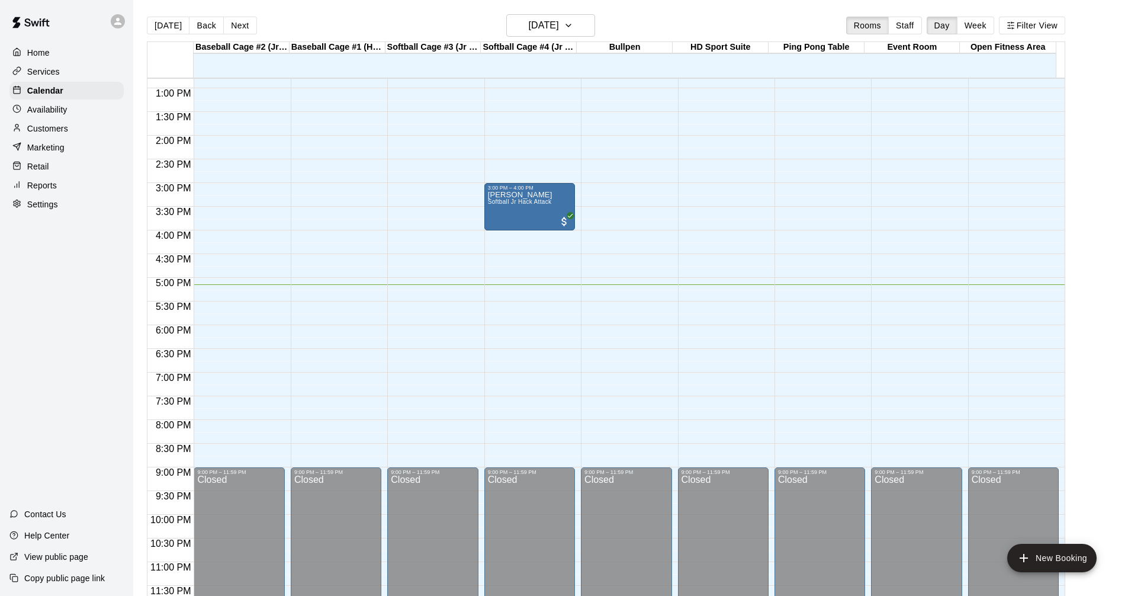
click at [50, 78] on p "Services" at bounding box center [43, 72] width 33 height 12
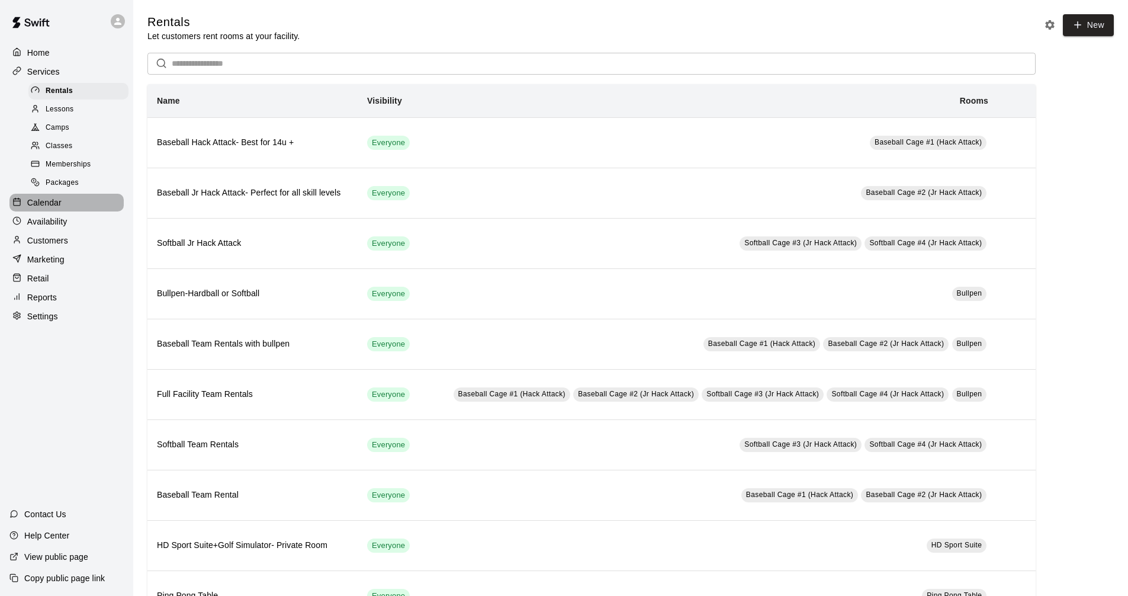
click at [71, 211] on div "Calendar" at bounding box center [66, 203] width 114 height 18
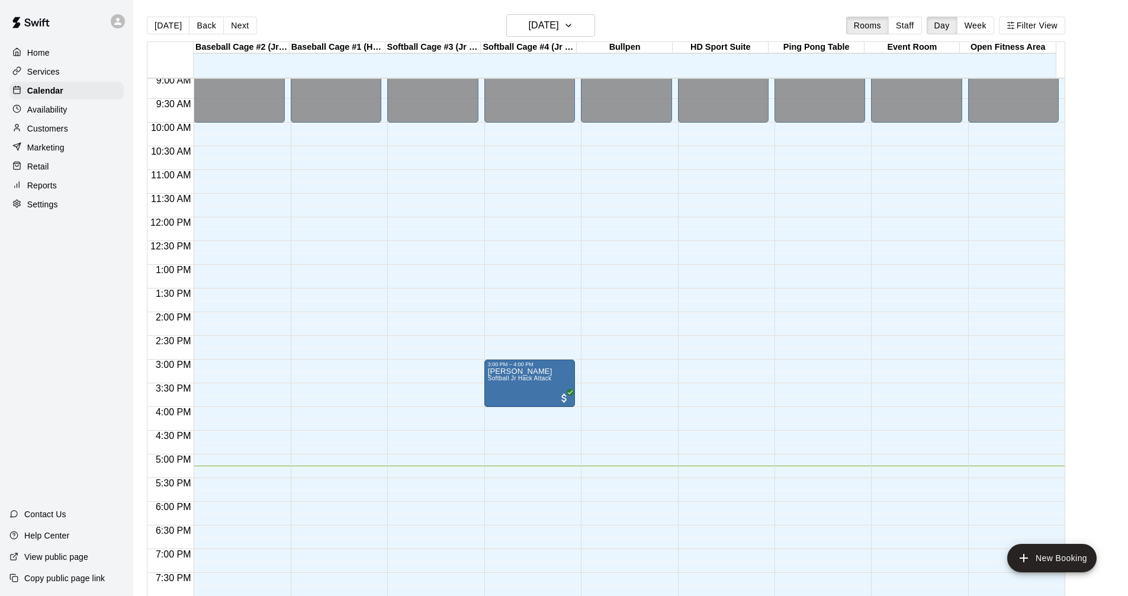
scroll to position [608, 0]
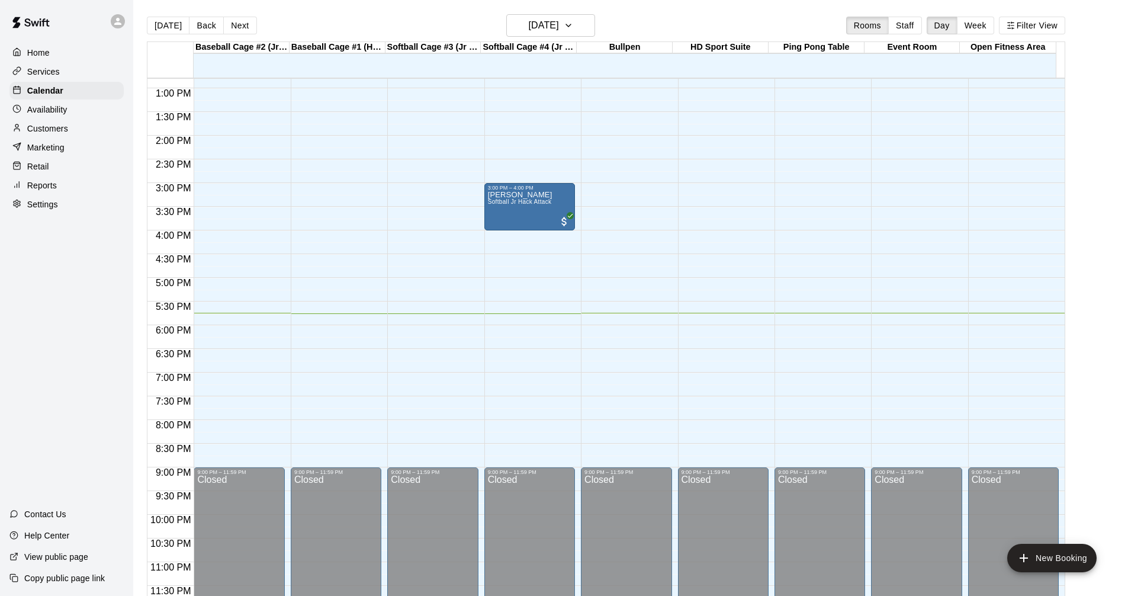
click at [89, 66] on div "Services" at bounding box center [66, 72] width 114 height 18
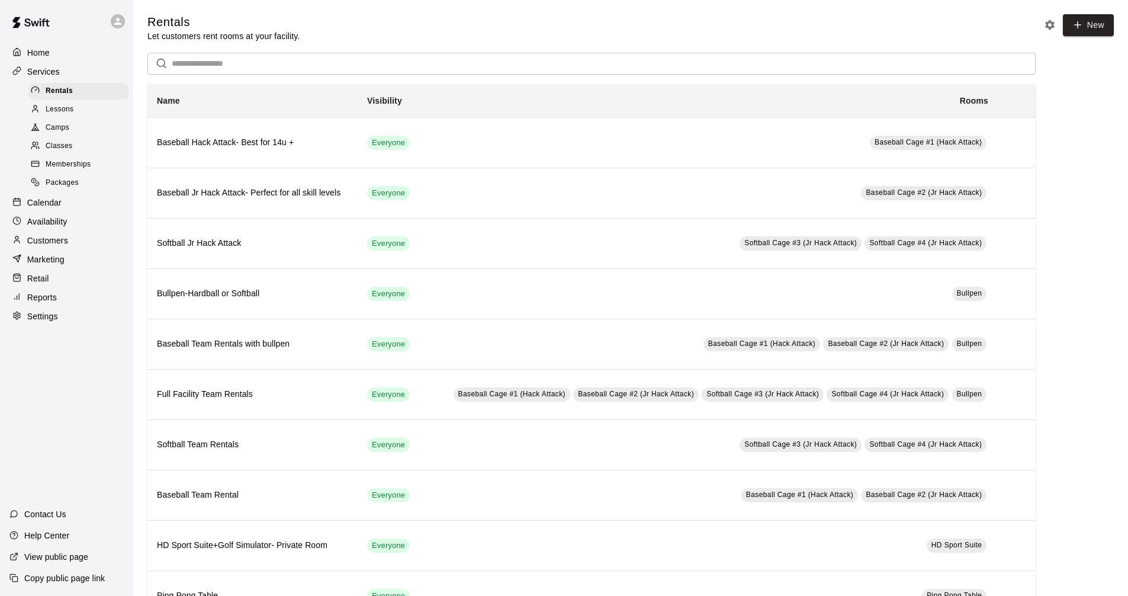
click at [66, 211] on div "Calendar" at bounding box center [66, 203] width 114 height 18
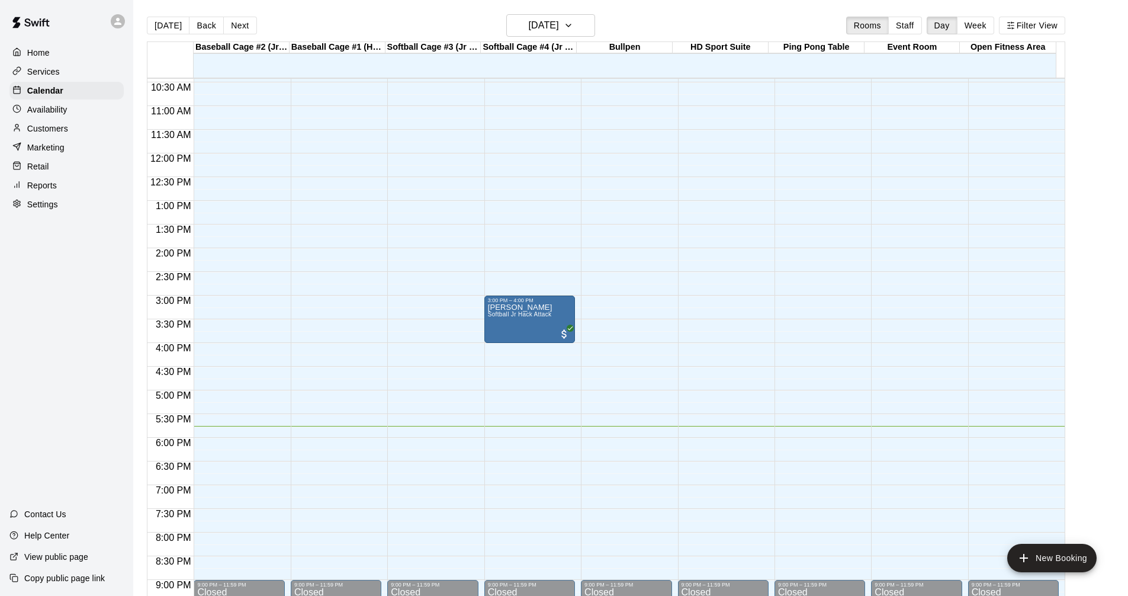
scroll to position [512, 0]
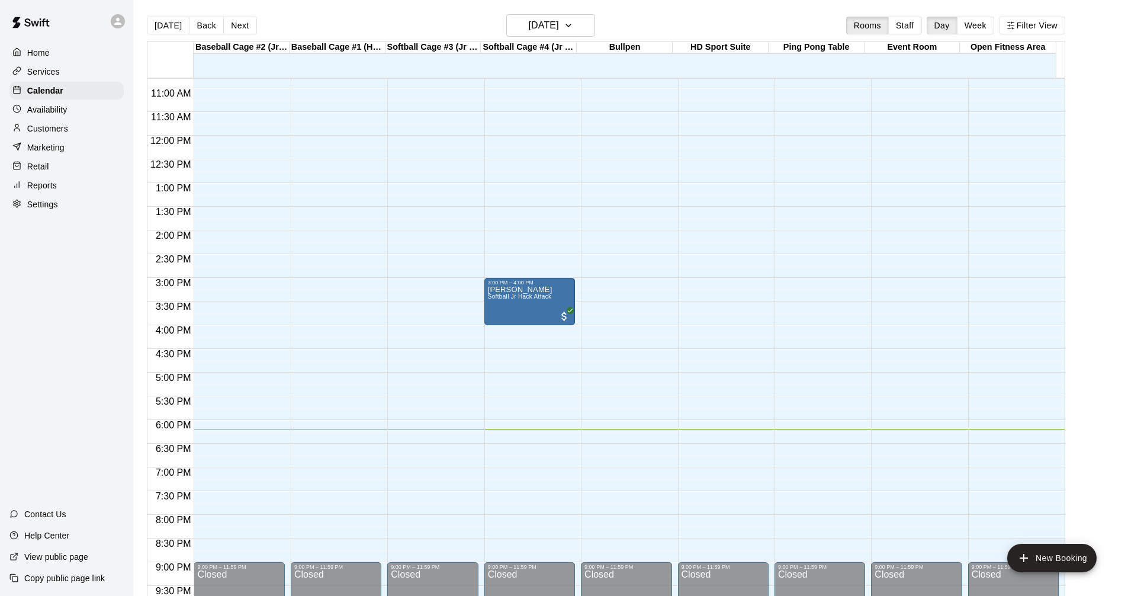
click at [38, 77] on p "Services" at bounding box center [43, 72] width 33 height 12
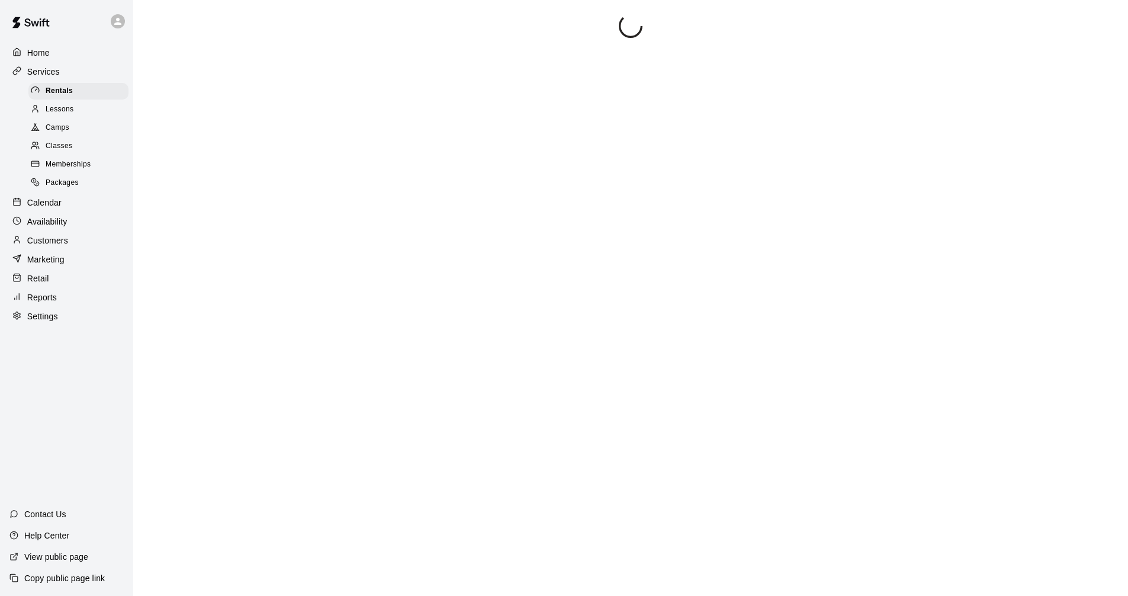
click at [83, 203] on div "Calendar" at bounding box center [66, 203] width 114 height 18
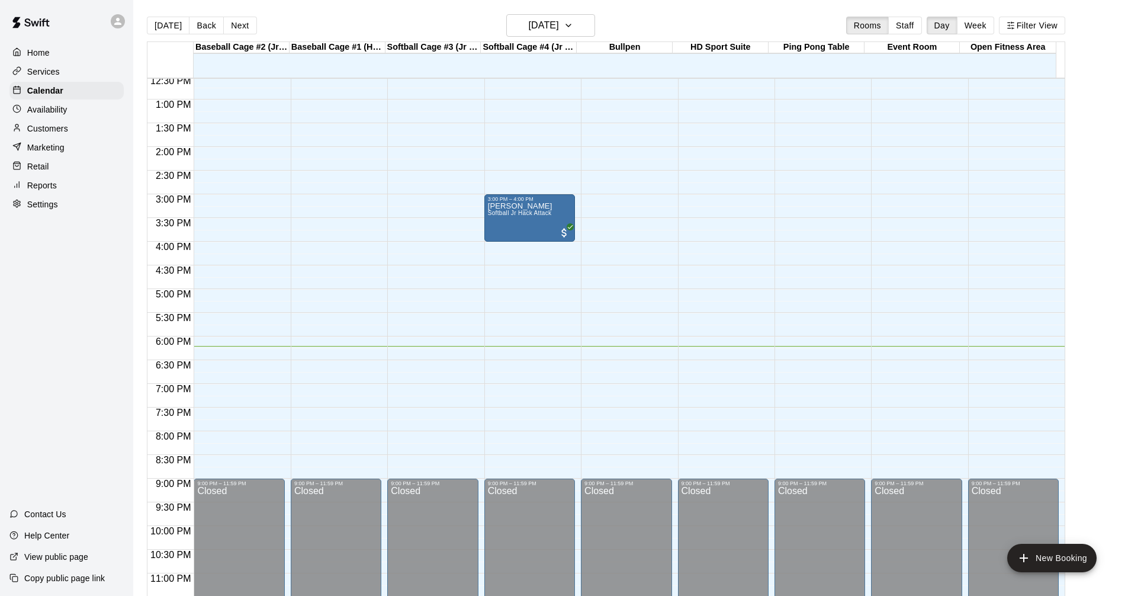
scroll to position [608, 0]
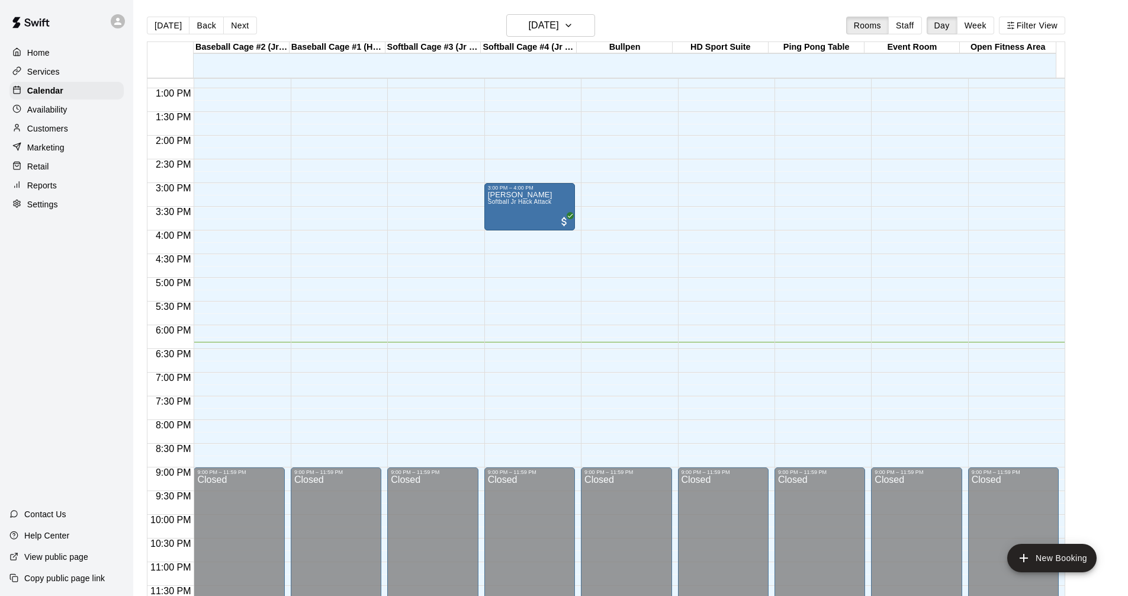
click at [71, 77] on div "Services" at bounding box center [66, 72] width 114 height 18
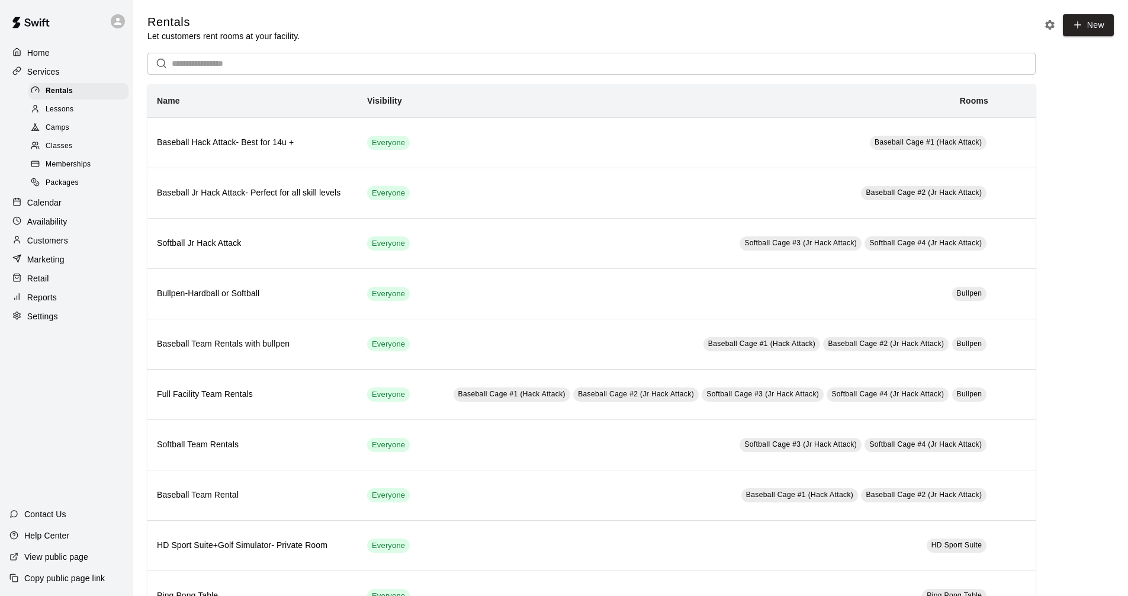
click at [69, 211] on div "Calendar" at bounding box center [66, 203] width 114 height 18
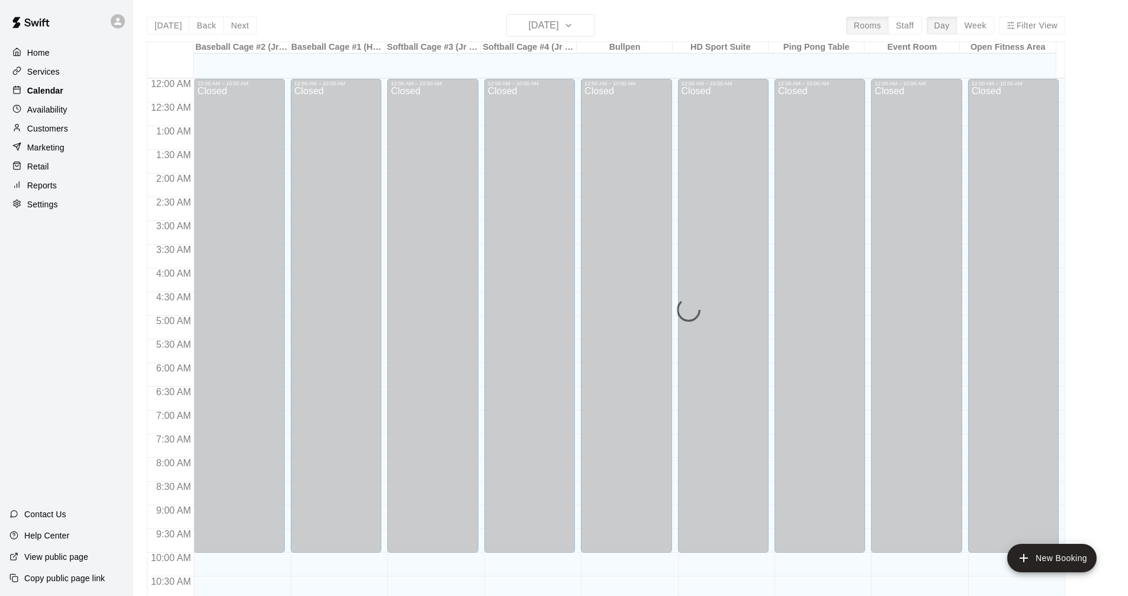
scroll to position [571, 0]
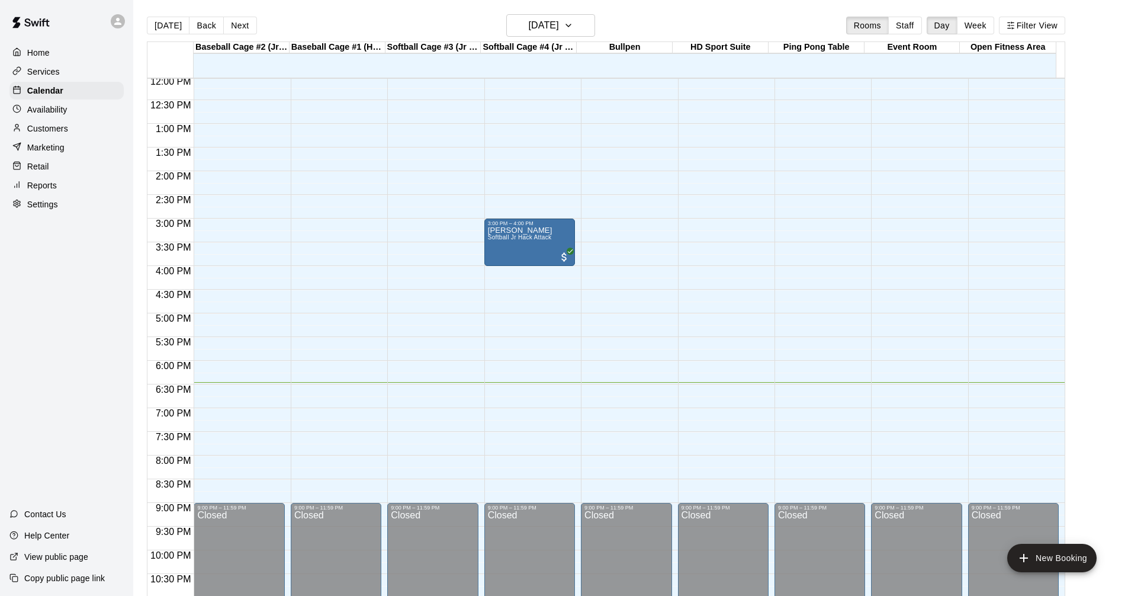
click at [88, 79] on div "Services" at bounding box center [66, 72] width 114 height 18
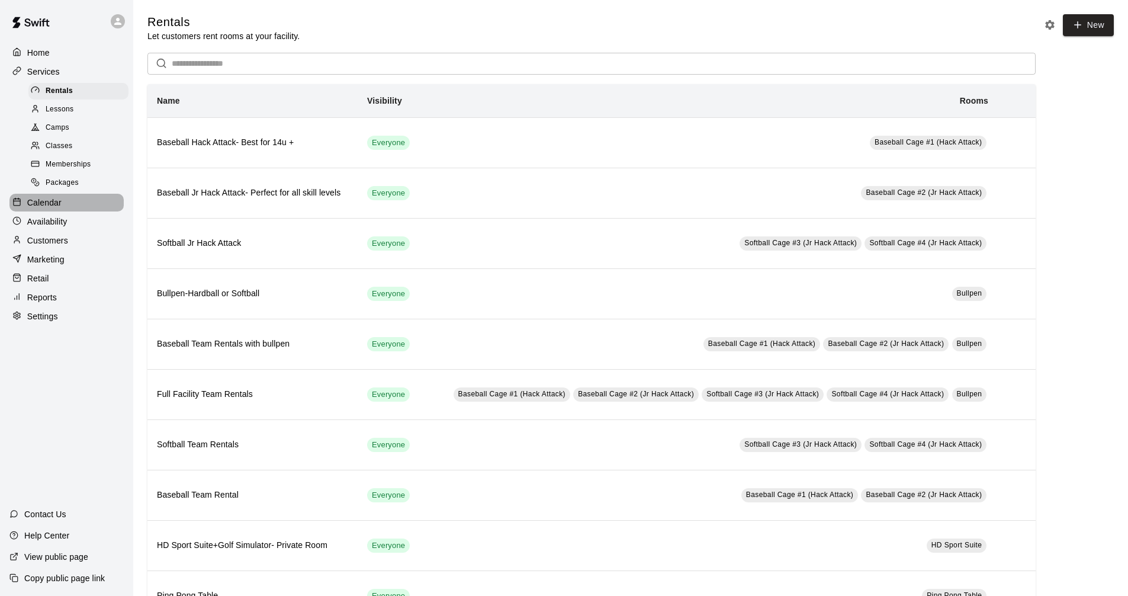
click at [85, 211] on div "Calendar" at bounding box center [66, 203] width 114 height 18
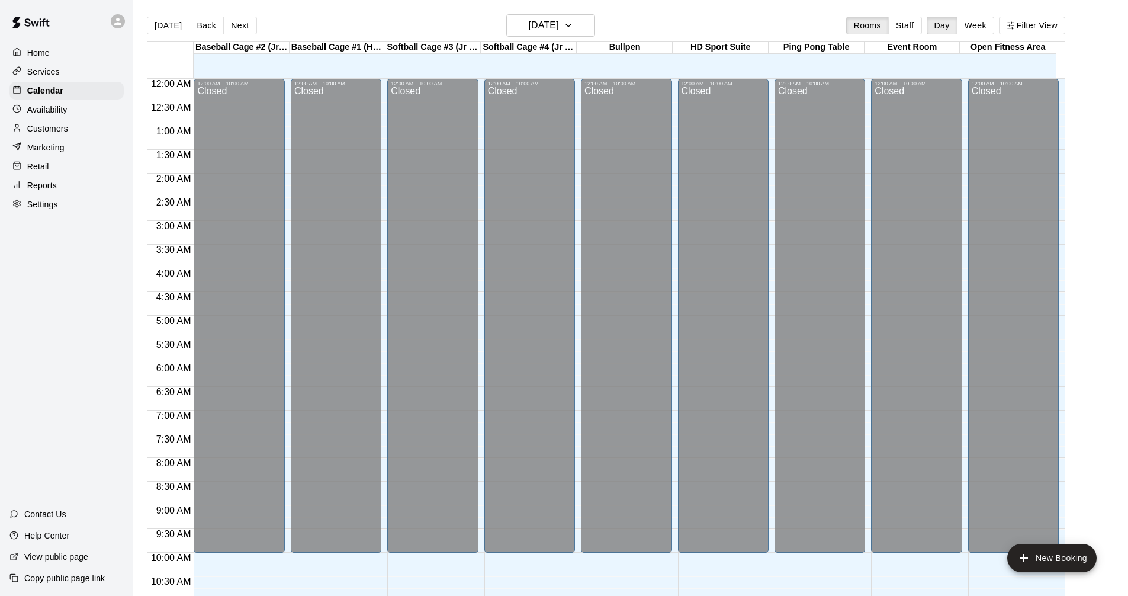
scroll to position [571, 0]
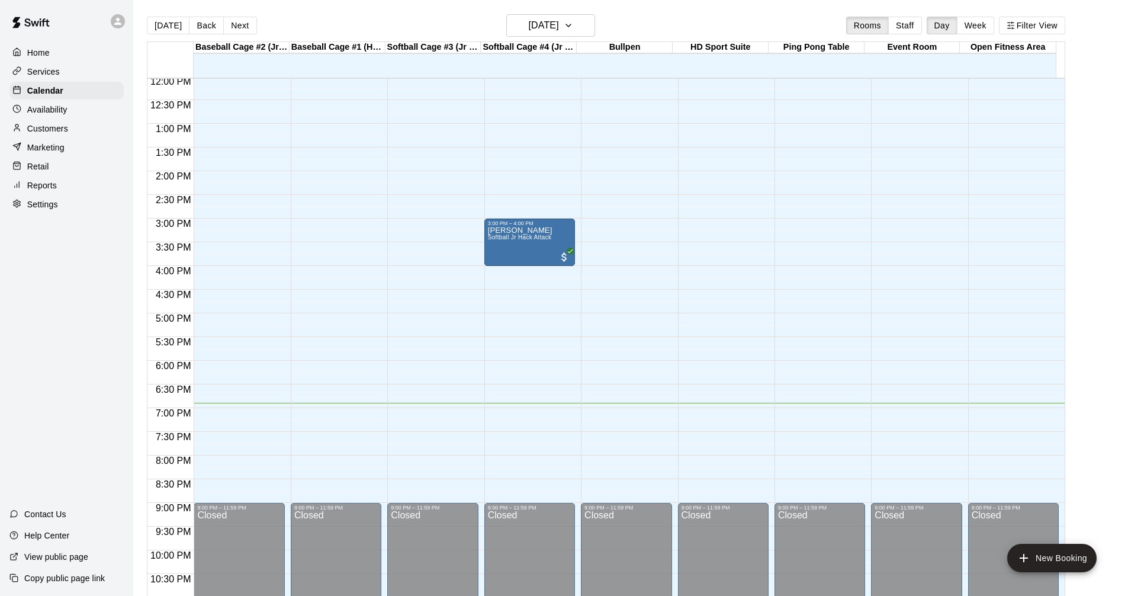
click at [54, 74] on p "Services" at bounding box center [43, 72] width 33 height 12
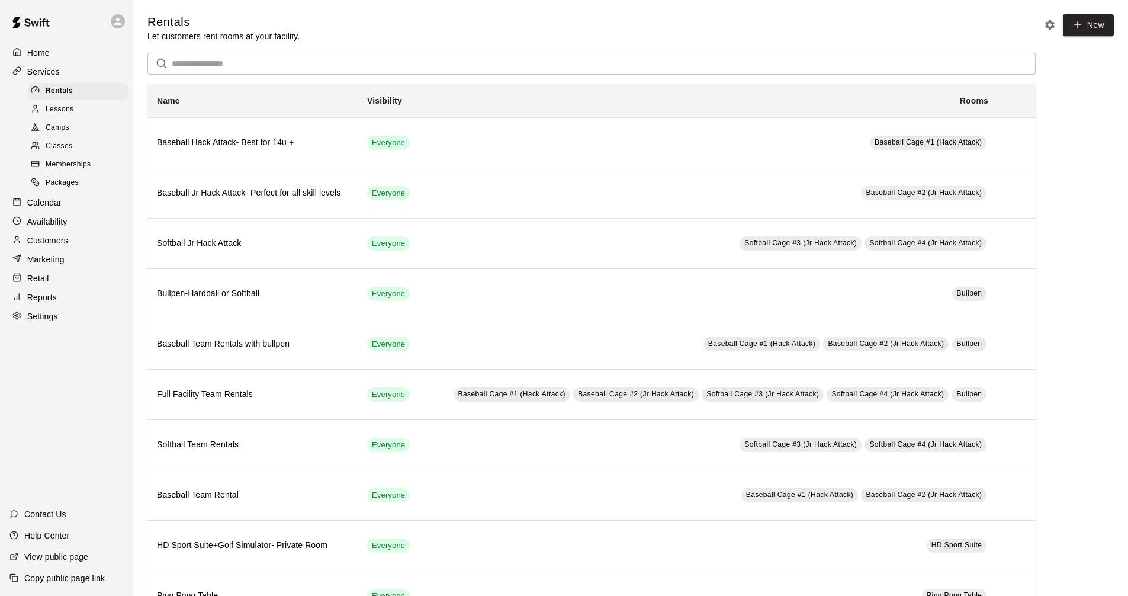
click at [78, 211] on div "Calendar" at bounding box center [66, 203] width 114 height 18
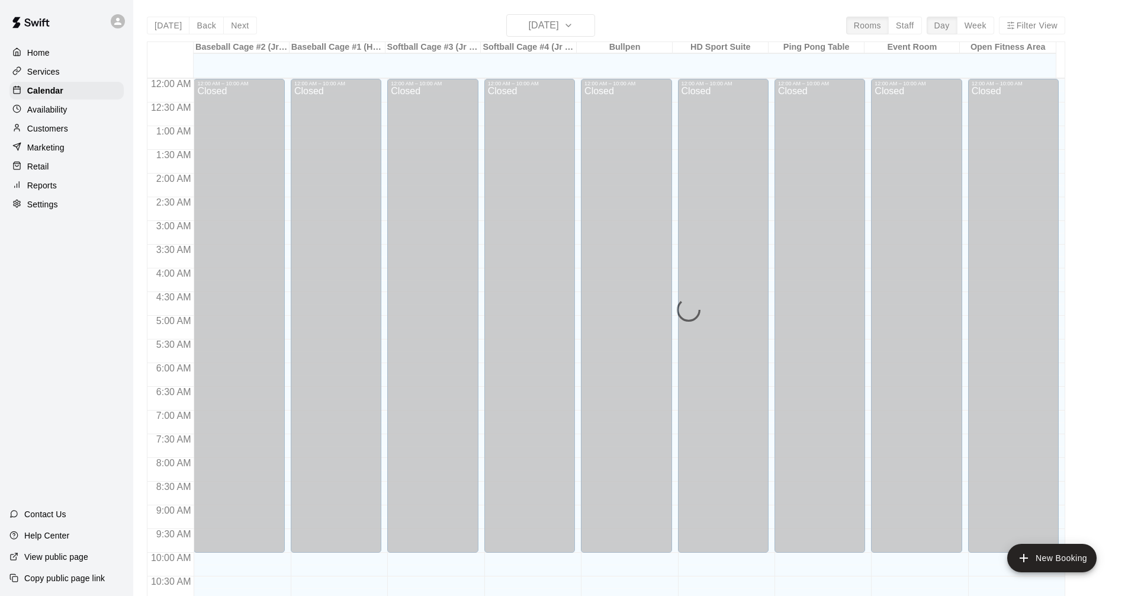
scroll to position [571, 0]
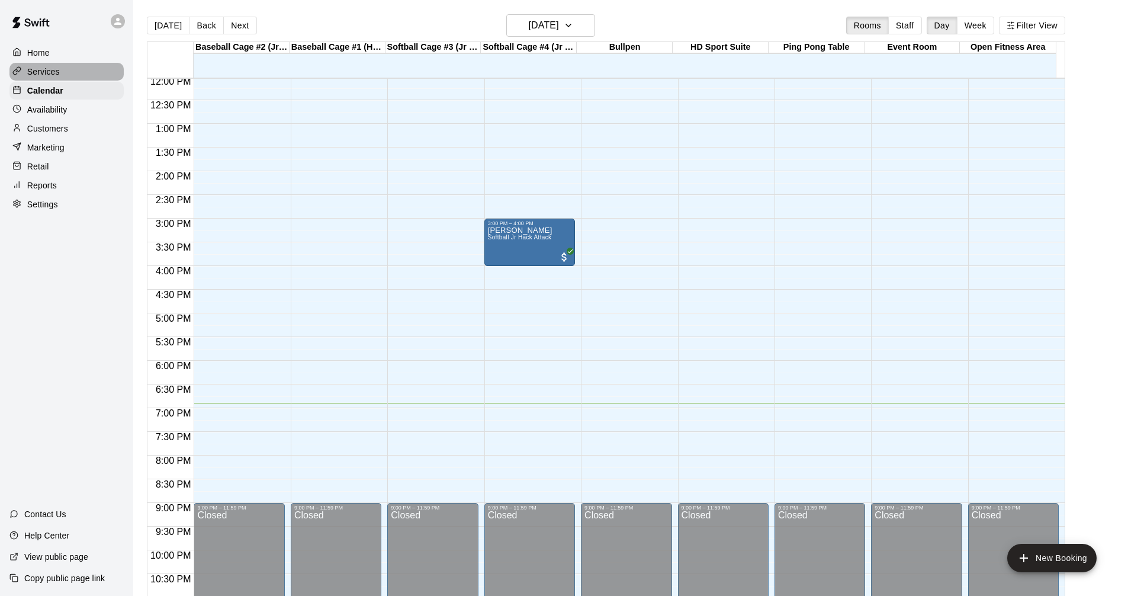
click at [66, 65] on div "Services" at bounding box center [66, 72] width 114 height 18
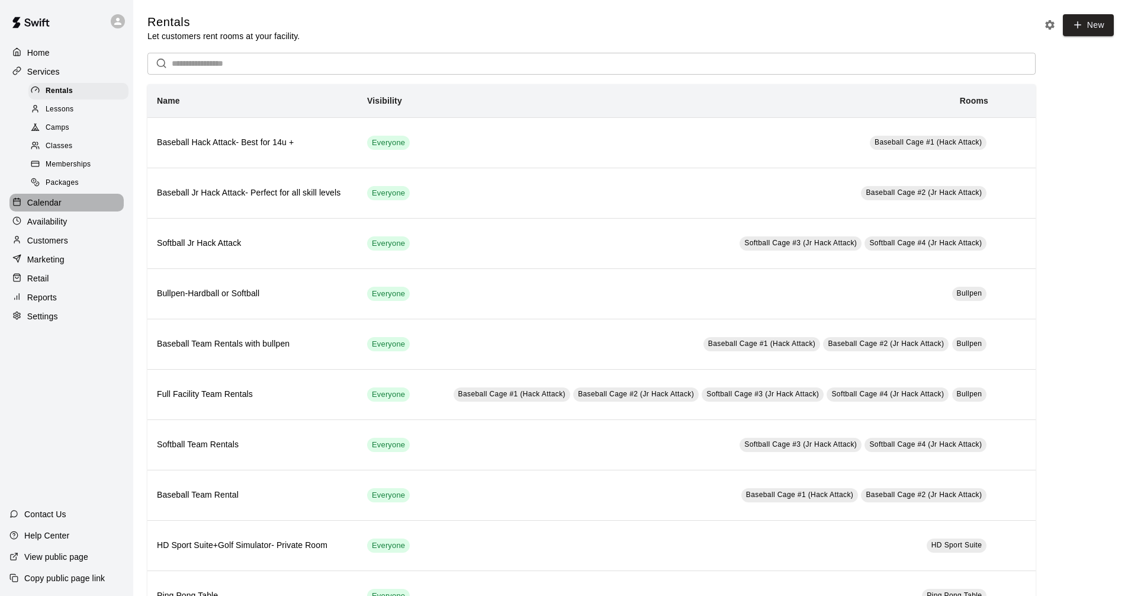
click at [75, 207] on div "Calendar" at bounding box center [66, 203] width 114 height 18
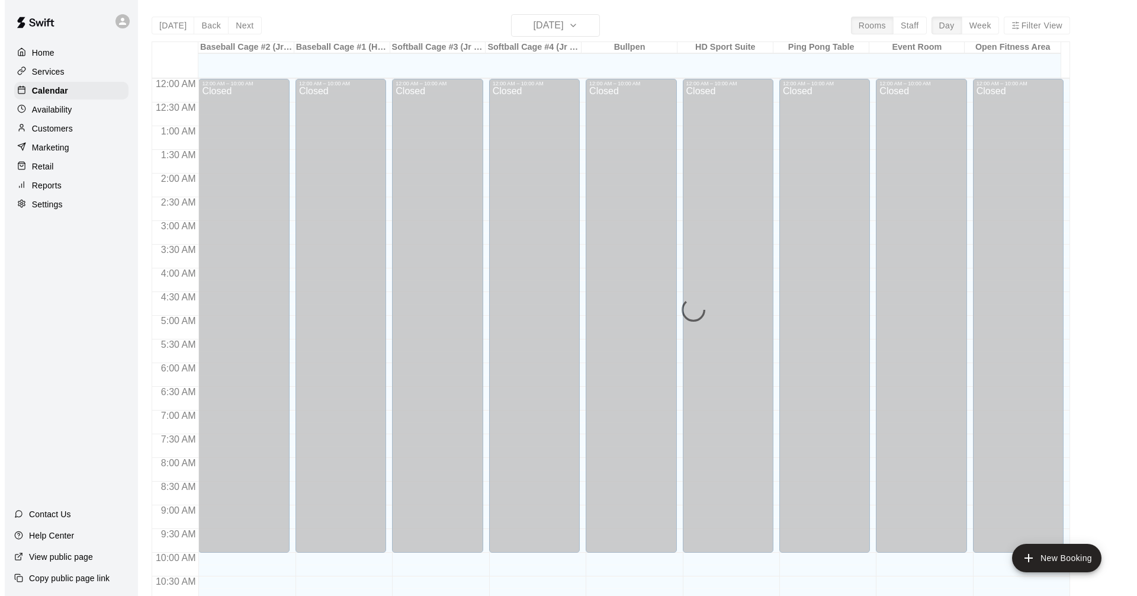
scroll to position [571, 0]
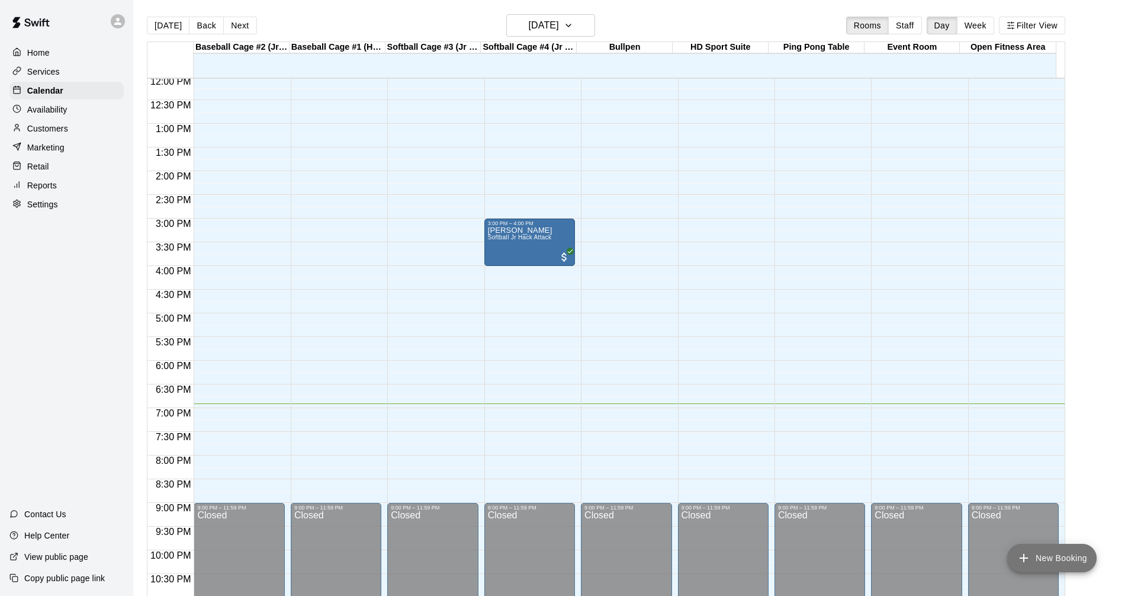
click at [1038, 546] on button "New Booking" at bounding box center [1051, 558] width 89 height 28
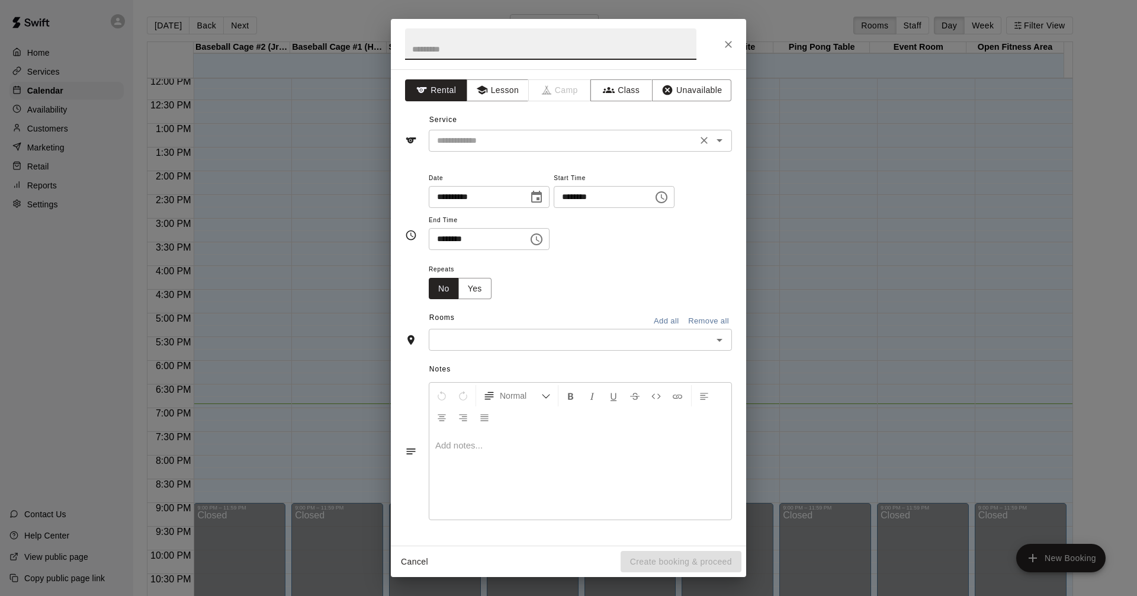
click at [721, 136] on icon "Open" at bounding box center [720, 140] width 14 height 14
click at [708, 49] on h2 at bounding box center [551, 44] width 320 height 50
click at [719, 137] on icon "Open" at bounding box center [720, 140] width 14 height 14
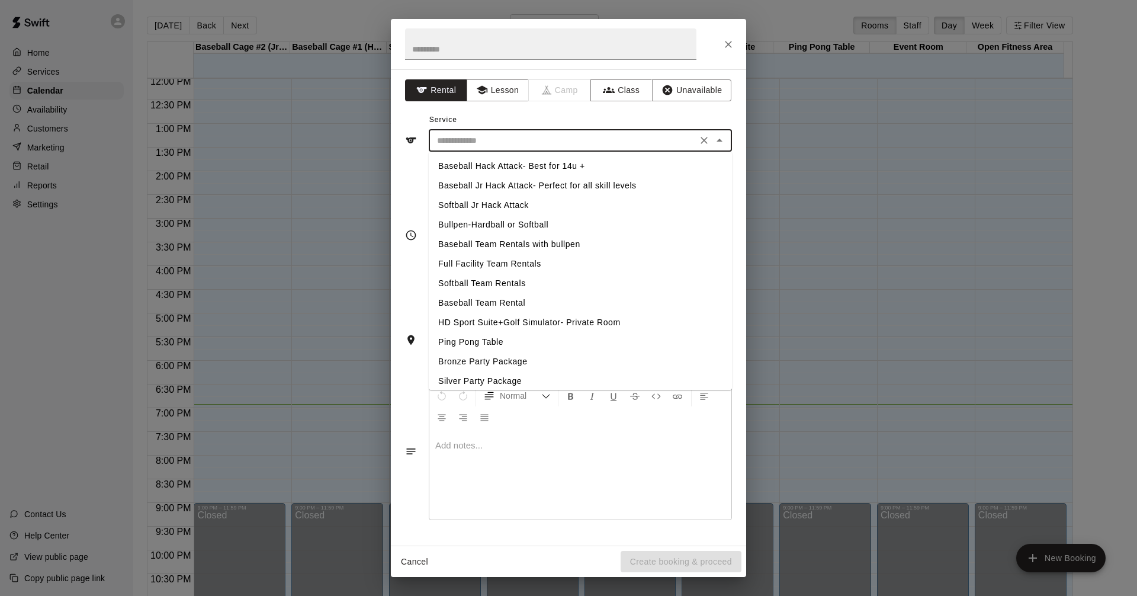
click at [506, 205] on li "Softball Jr Hack Attack" at bounding box center [580, 205] width 303 height 20
type input "**********"
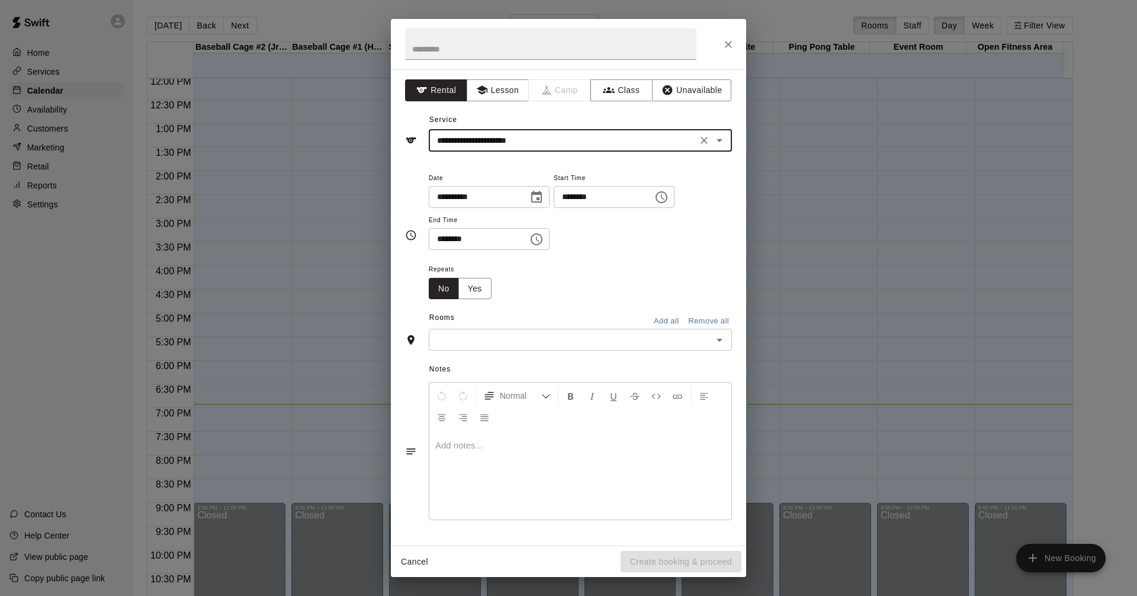
click at [669, 195] on icon "Choose time, selected time is 6:00 PM" at bounding box center [661, 197] width 14 height 14
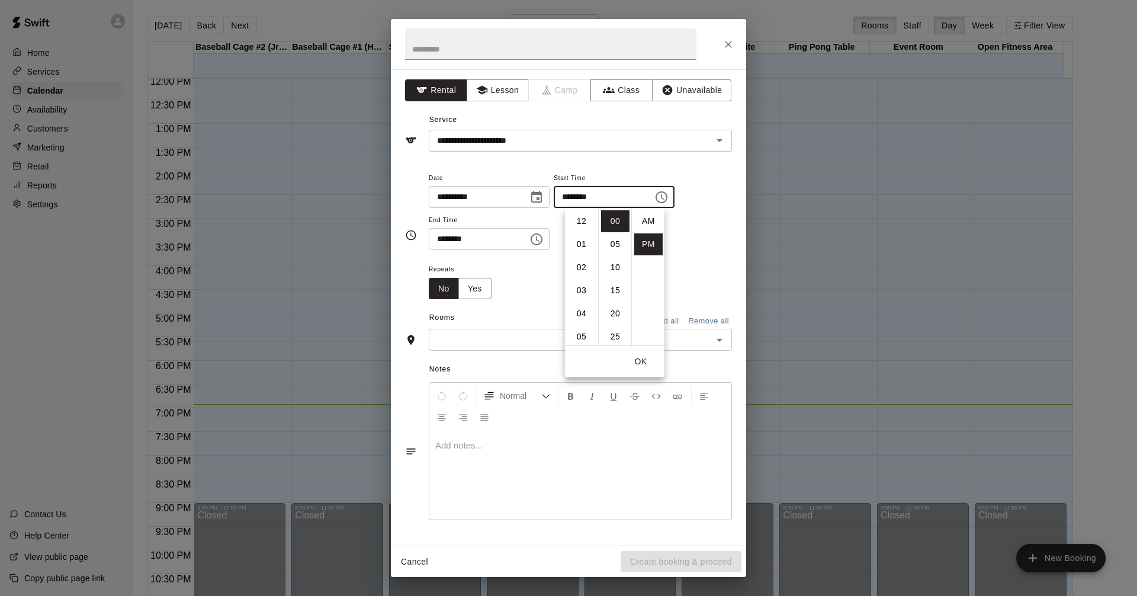
scroll to position [21, 0]
click at [581, 239] on li "07" at bounding box center [581, 244] width 28 height 22
type input "********"
click at [540, 240] on icon "Choose time, selected time is 6:30 PM" at bounding box center [538, 238] width 4 height 5
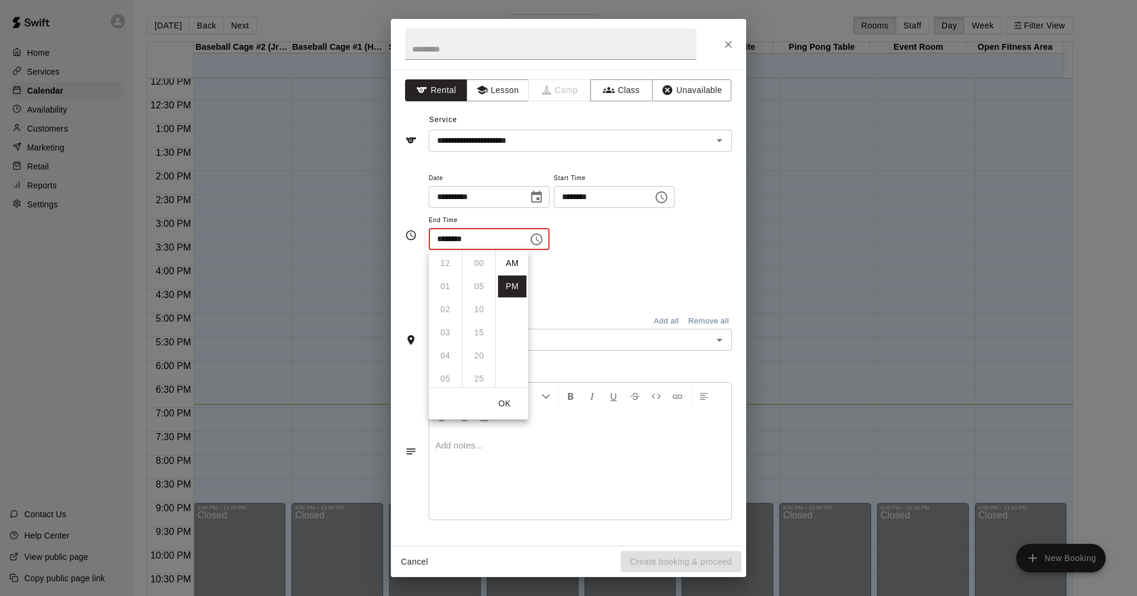
scroll to position [21, 0]
click at [448, 284] on li "07" at bounding box center [445, 286] width 28 height 22
type input "********"
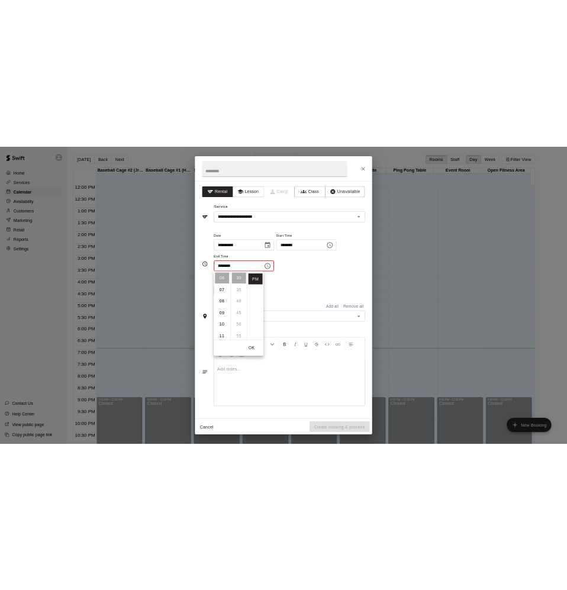
scroll to position [162, 0]
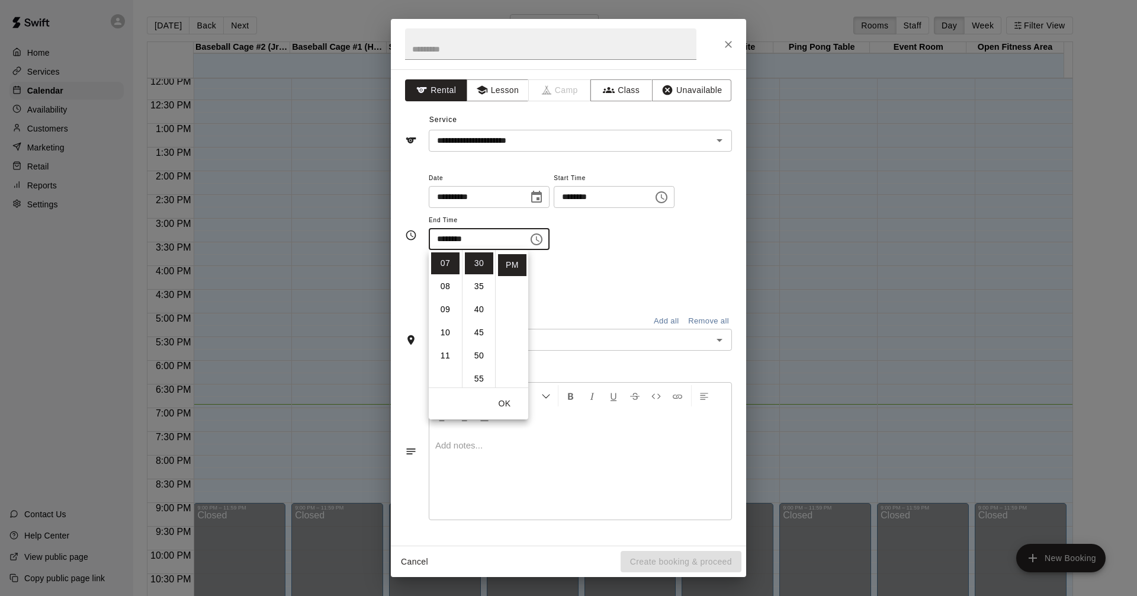
drag, startPoint x: 633, startPoint y: 270, endPoint x: 699, endPoint y: 339, distance: 95.1
click at [633, 272] on div "Repeats No Yes" at bounding box center [580, 280] width 303 height 37
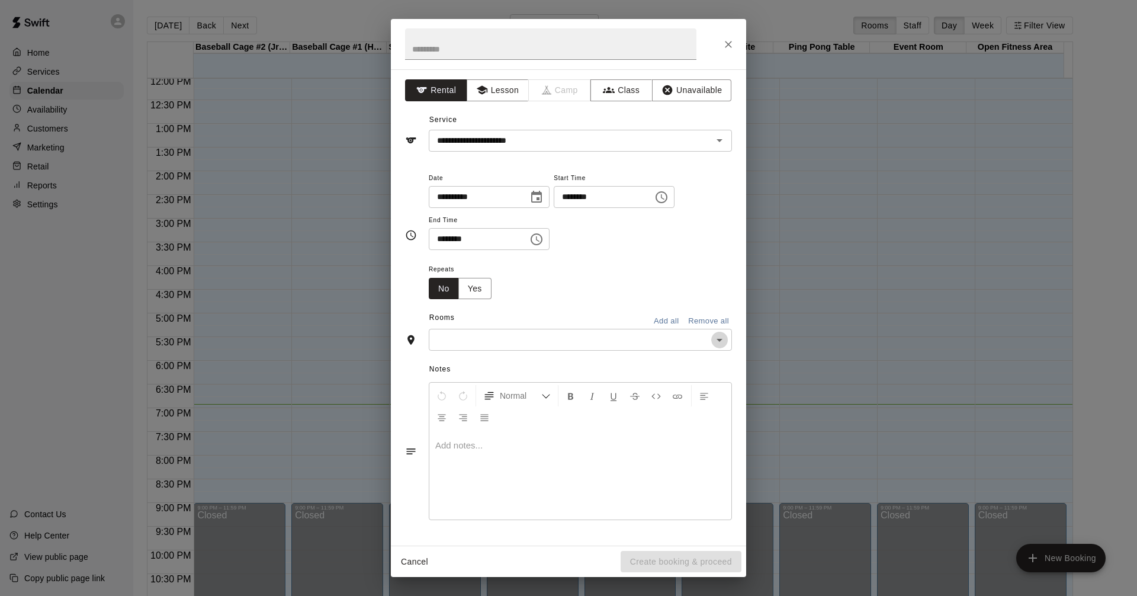
click at [726, 341] on icon "Open" at bounding box center [720, 340] width 14 height 14
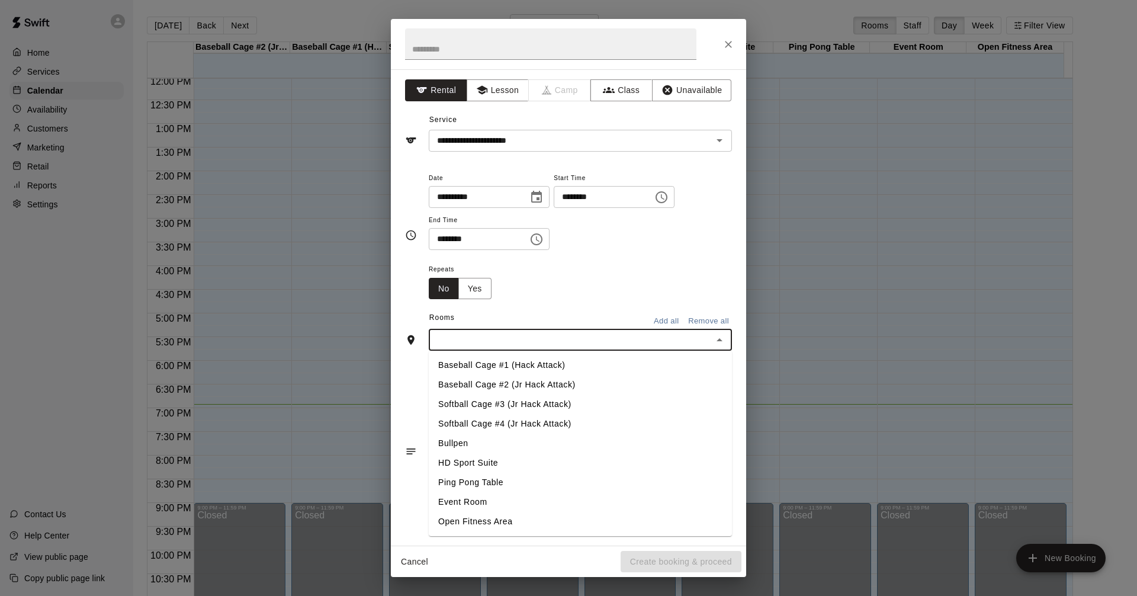
click at [572, 428] on li "Softball Cage #4 (Jr Hack Attack)" at bounding box center [580, 424] width 303 height 20
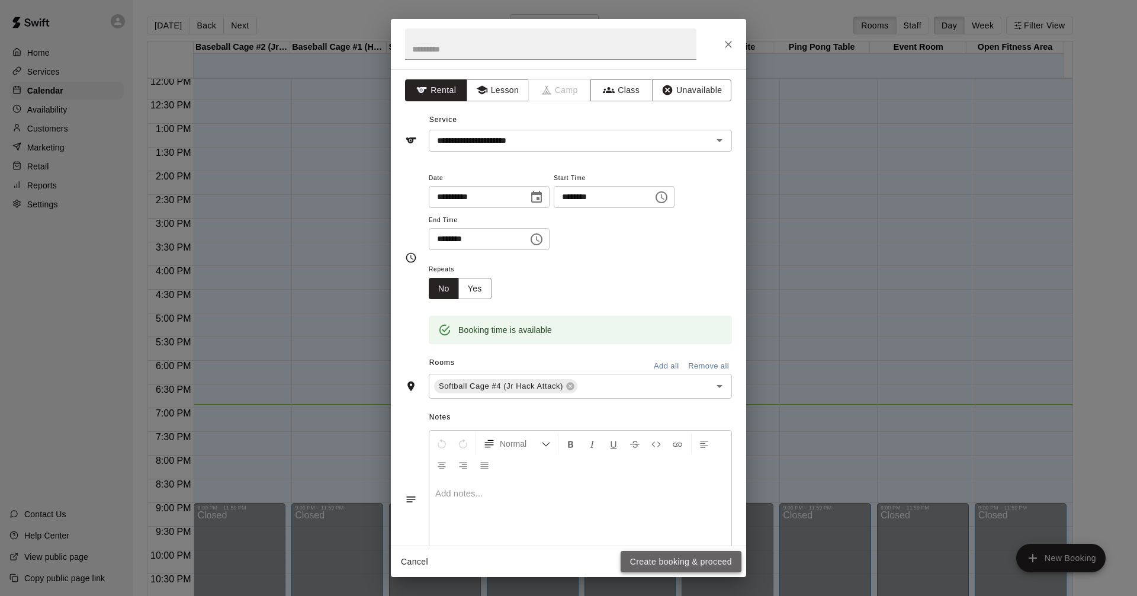
click at [693, 563] on button "Create booking & proceed" at bounding box center [681, 562] width 121 height 22
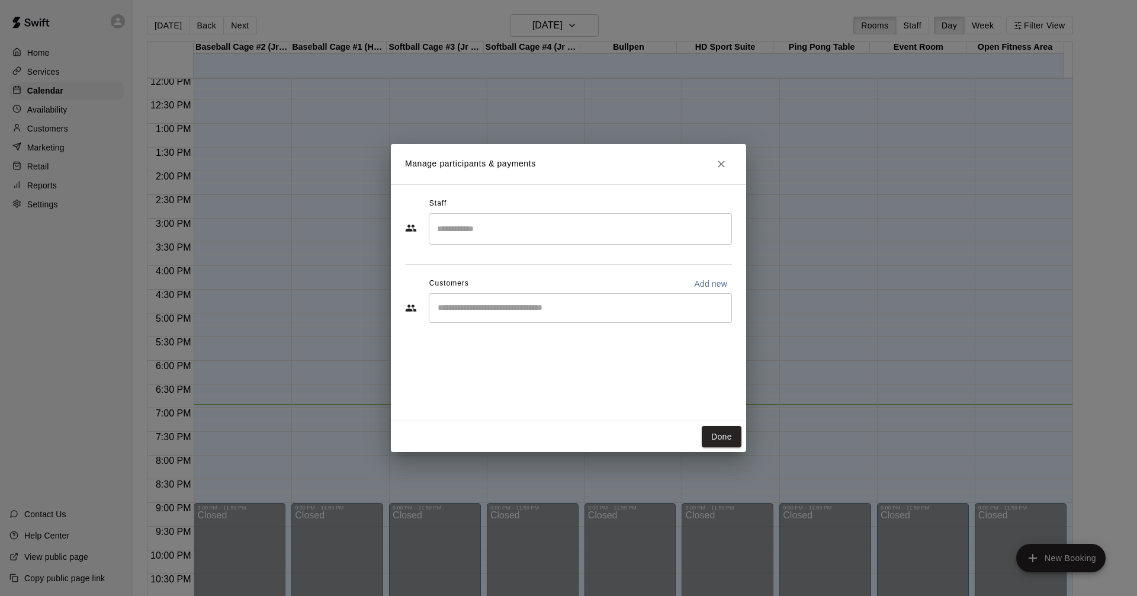
click at [720, 283] on p "Add new" at bounding box center [710, 284] width 33 height 12
select select "**"
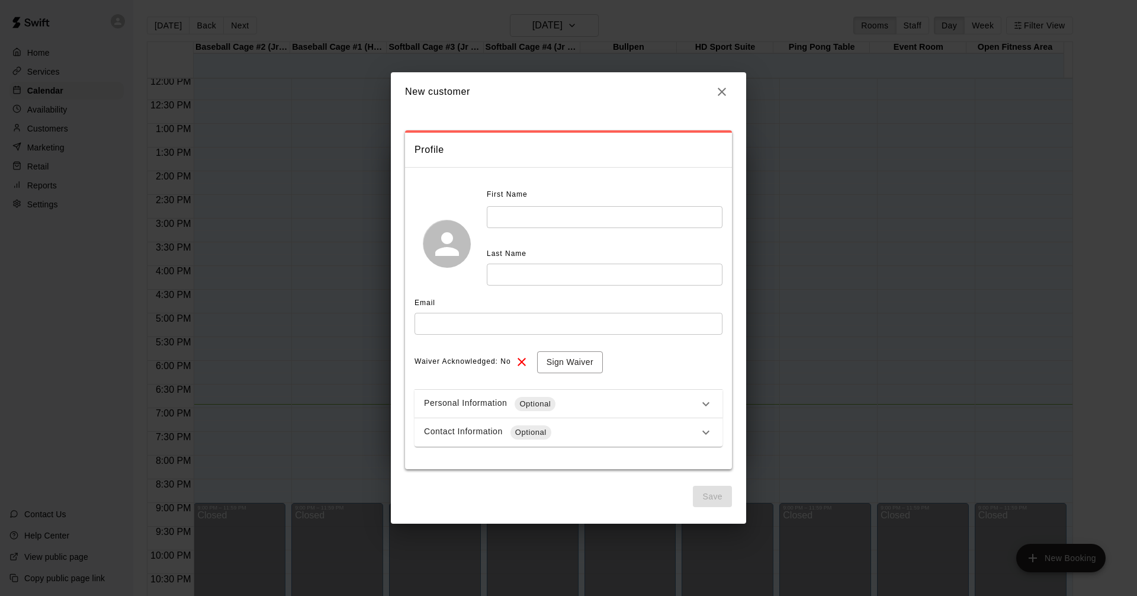
click at [566, 213] on input "text" at bounding box center [605, 217] width 236 height 22
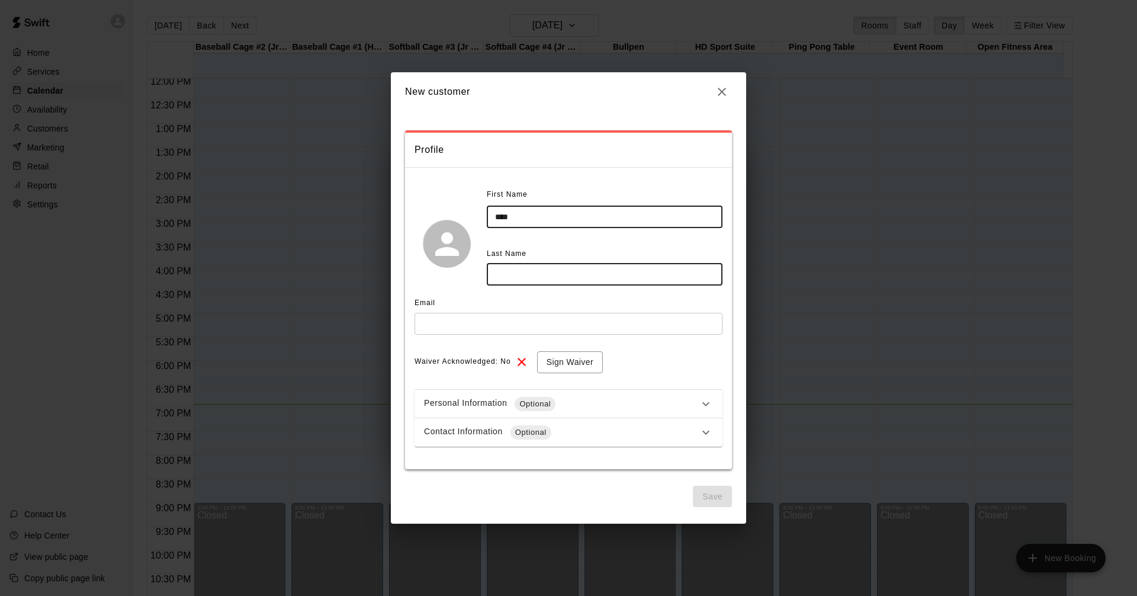
type input "****"
click at [604, 271] on input "text" at bounding box center [605, 275] width 236 height 22
type input "*******"
click at [601, 335] on div "Email ​" at bounding box center [569, 318] width 308 height 49
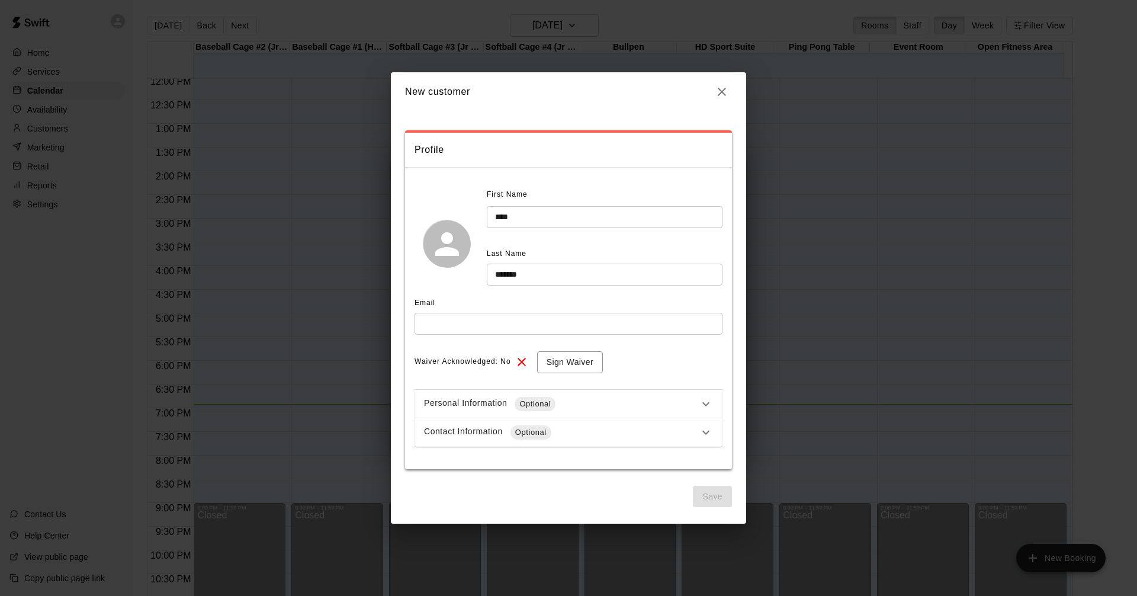
click at [610, 325] on input "text" at bounding box center [569, 324] width 308 height 22
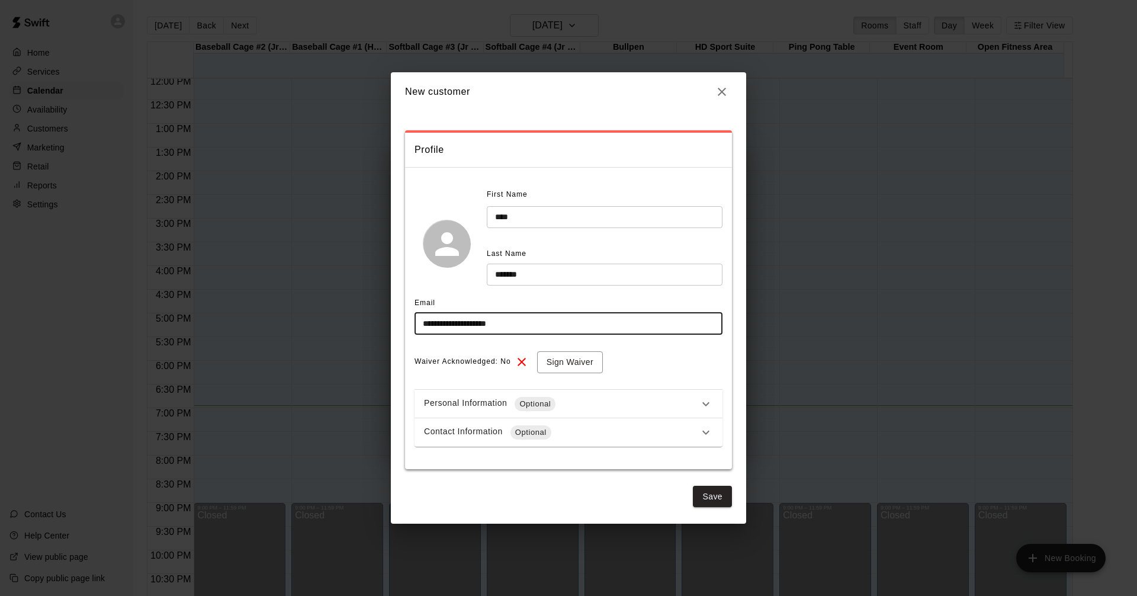
type input "**********"
click at [636, 346] on div "**********" at bounding box center [569, 315] width 308 height 261
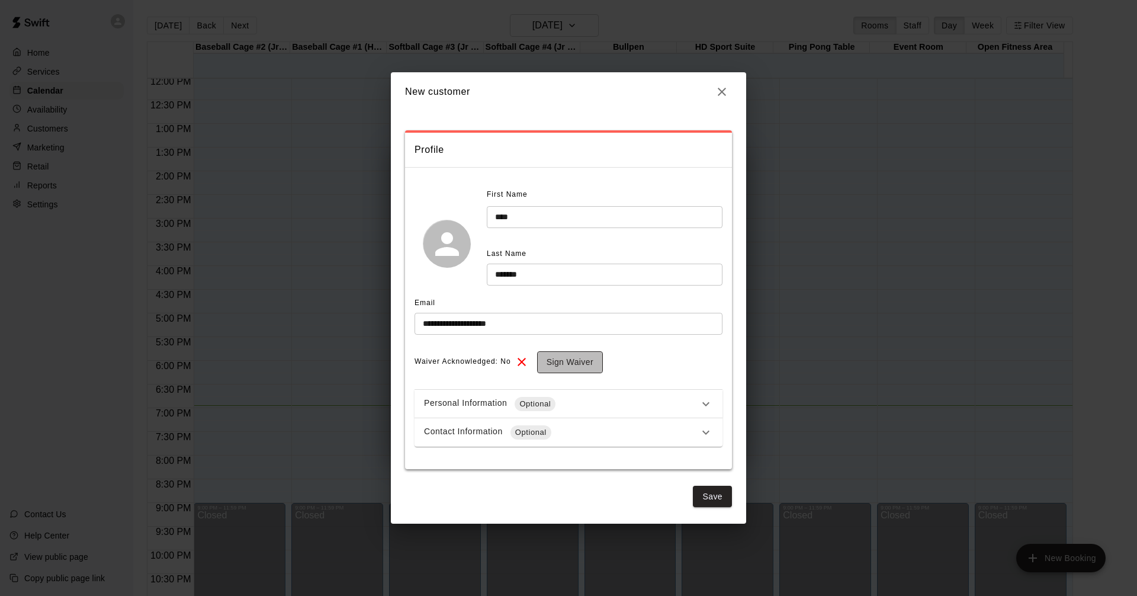
click at [590, 371] on button "Sign Waiver" at bounding box center [570, 362] width 66 height 22
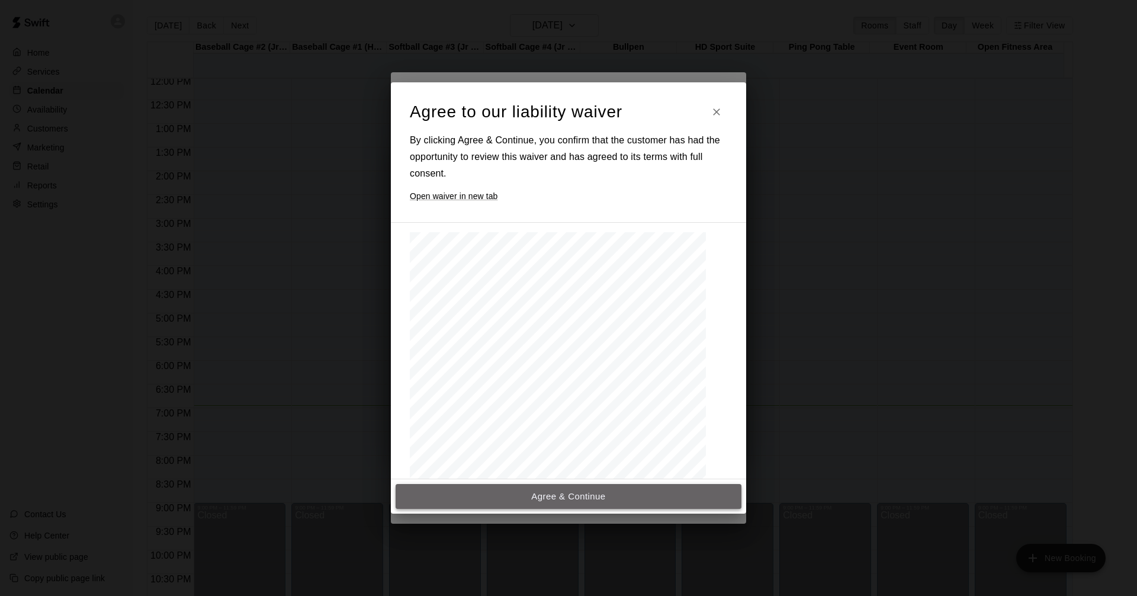
click at [636, 497] on button "Agree & Continue" at bounding box center [569, 496] width 346 height 25
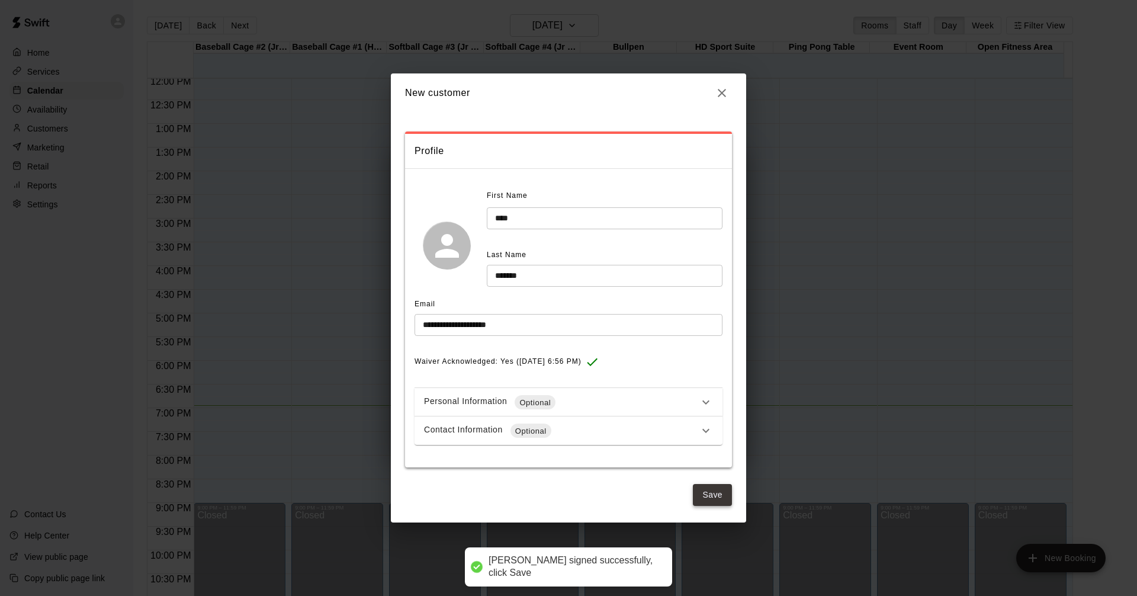
click at [723, 495] on button "Save" at bounding box center [712, 495] width 39 height 22
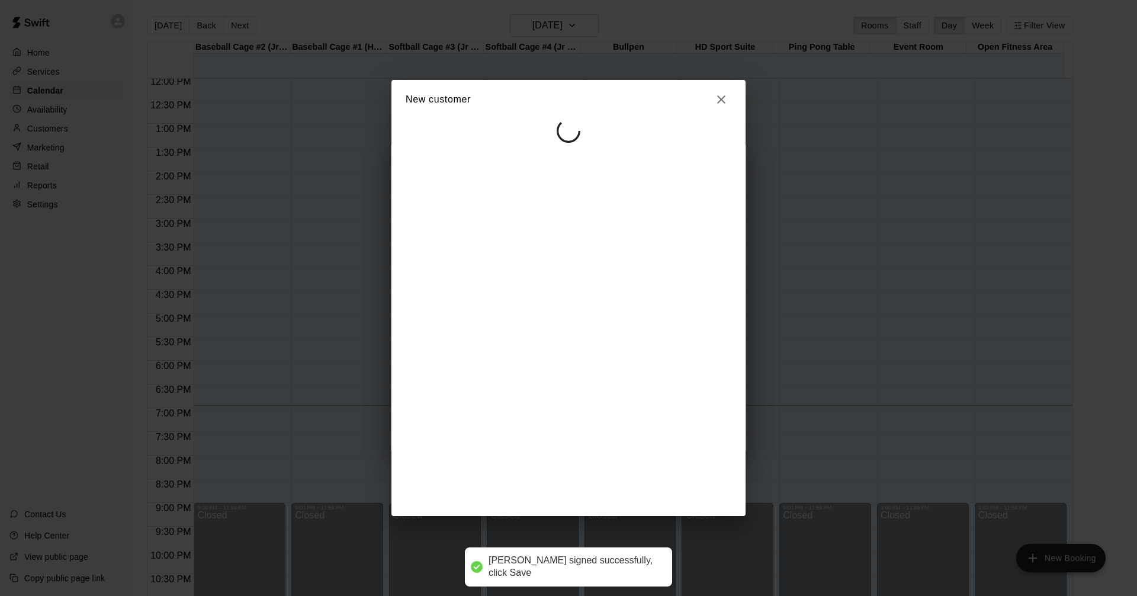
select select "**"
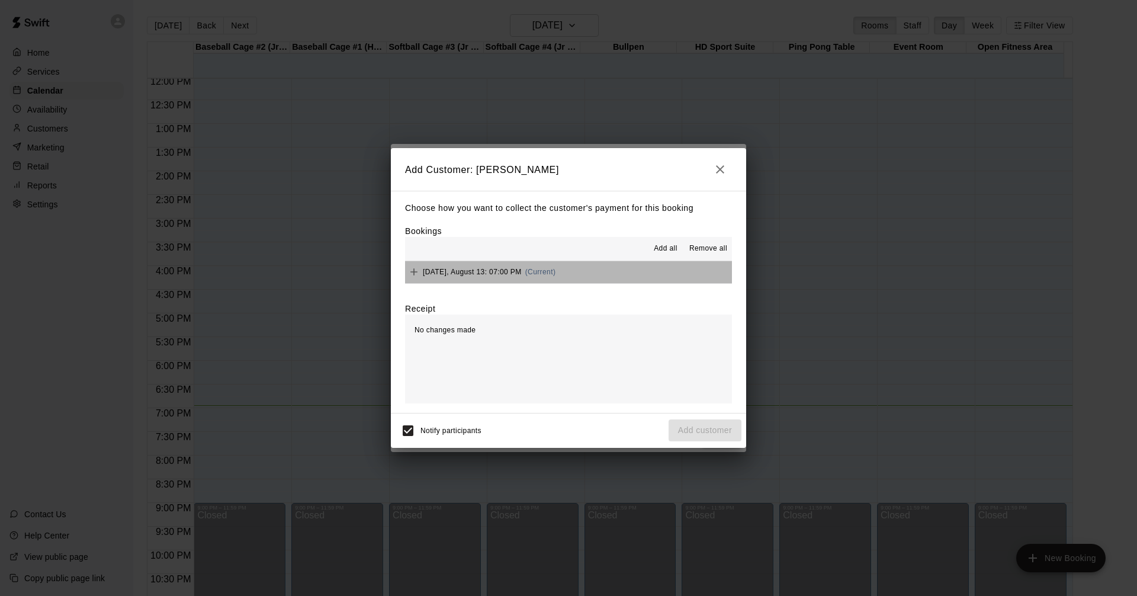
click at [681, 274] on button "[DATE], August 13: 07:00 PM (Current)" at bounding box center [568, 272] width 327 height 22
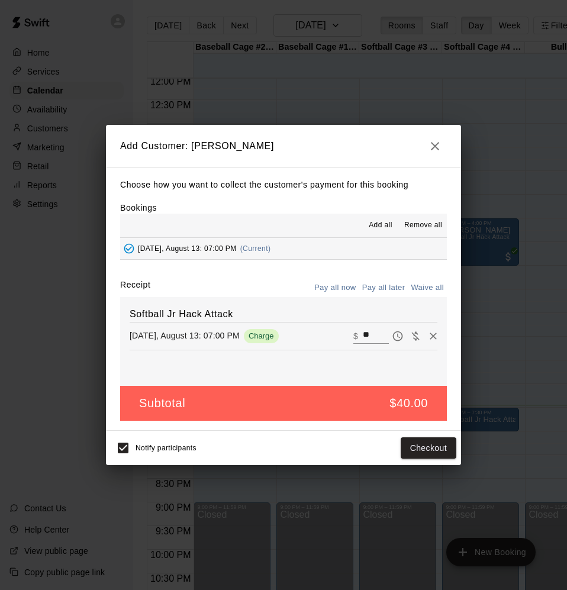
click at [337, 136] on h2 "Add Customer: [PERSON_NAME]" at bounding box center [283, 146] width 355 height 43
click at [353, 152] on h2 "Add Customer: [PERSON_NAME]" at bounding box center [283, 146] width 355 height 43
